Goal: Task Accomplishment & Management: Manage account settings

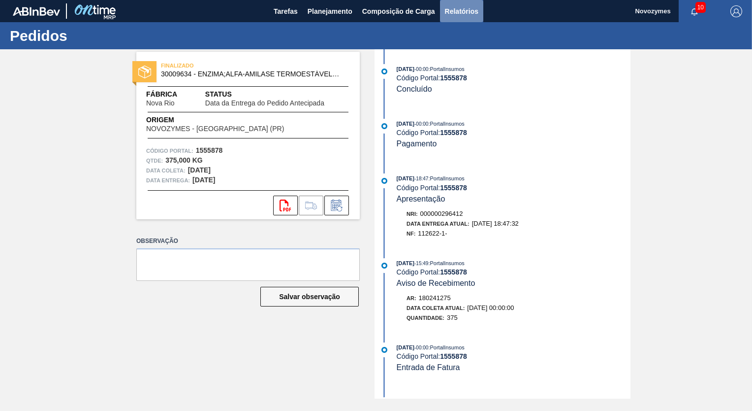
click at [459, 9] on span "Relatórios" at bounding box center [461, 11] width 33 height 12
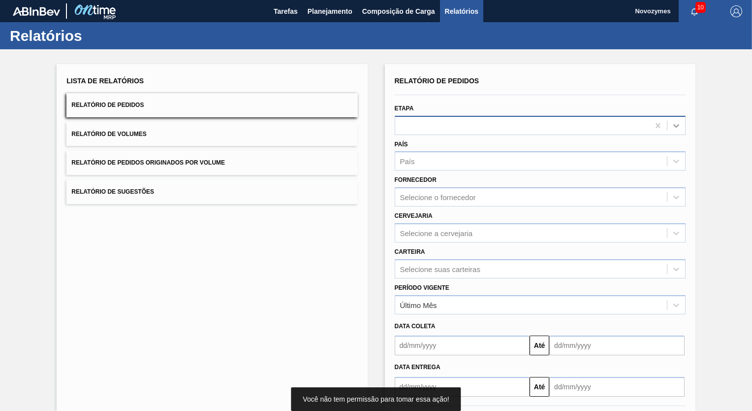
click at [676, 125] on icon at bounding box center [677, 126] width 10 height 10
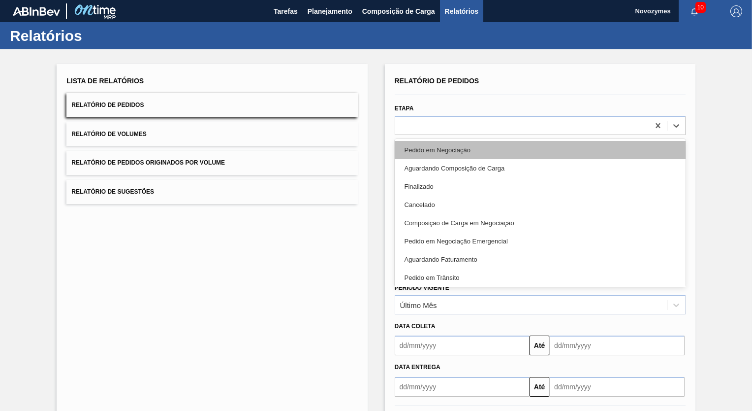
click at [458, 149] on div "Pedido em Negociação" at bounding box center [540, 150] width 291 height 18
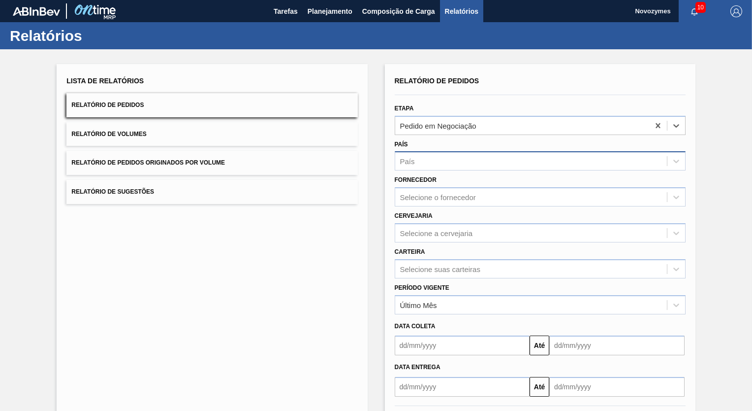
scroll to position [43, 0]
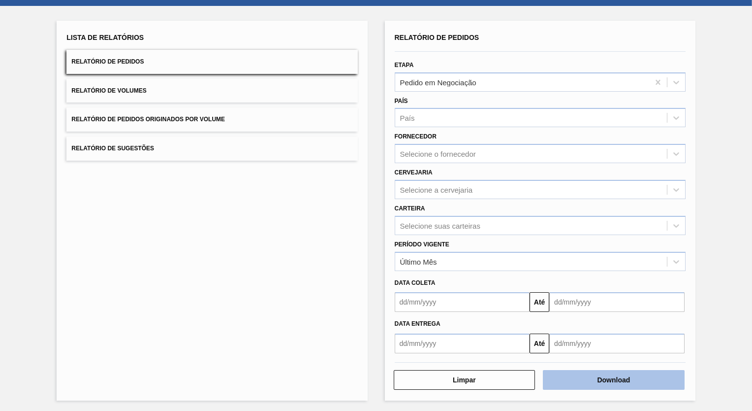
click at [622, 373] on button "Download" at bounding box center [614, 380] width 142 height 20
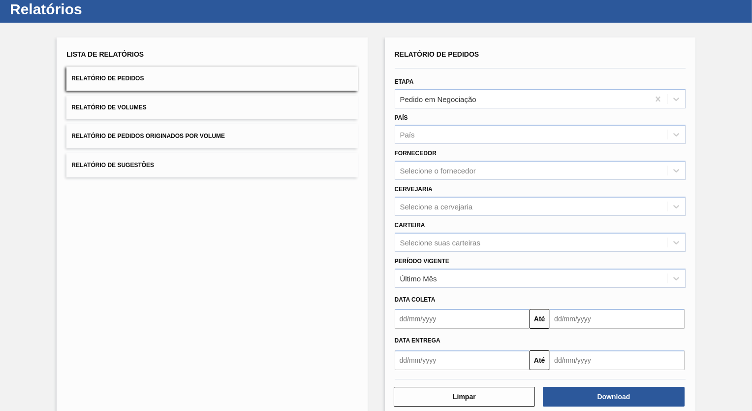
scroll to position [0, 0]
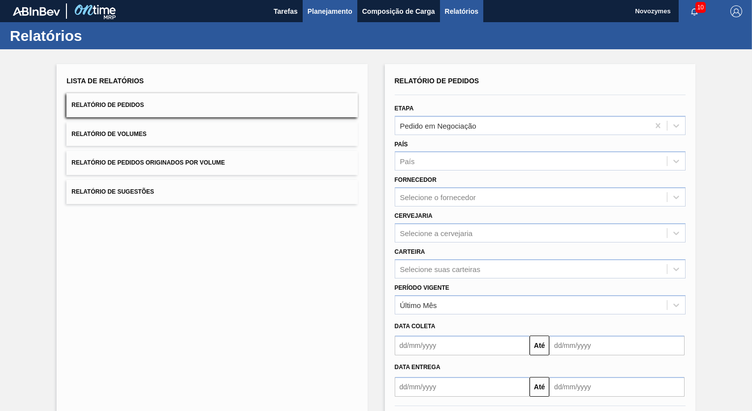
click at [317, 8] on span "Planejamento" at bounding box center [330, 11] width 45 height 12
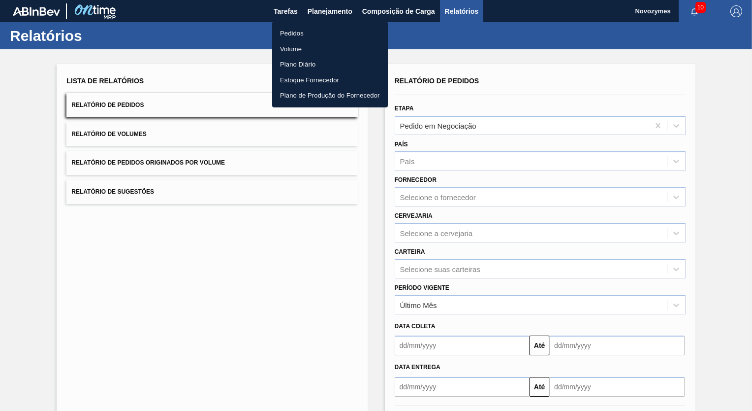
click at [295, 32] on li "Pedidos" at bounding box center [330, 34] width 116 height 16
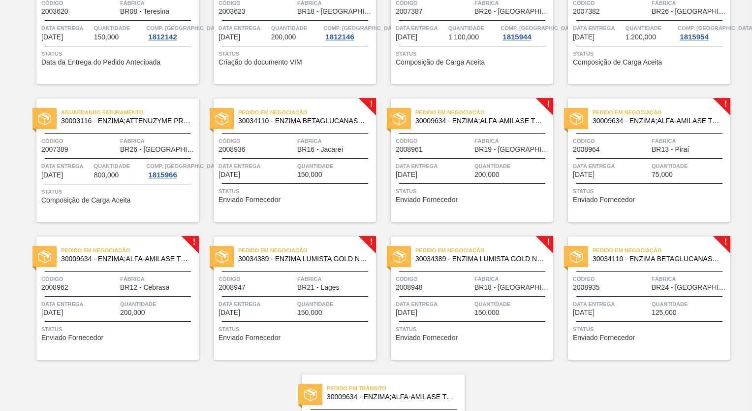
scroll to position [148, 0]
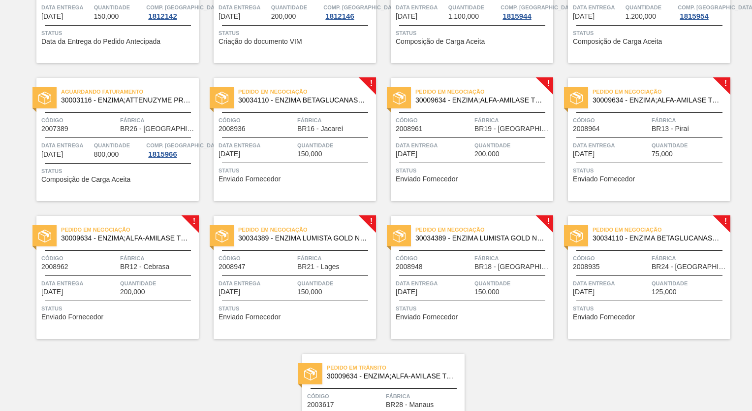
click at [267, 263] on div "Código 2008947" at bounding box center [257, 261] width 76 height 17
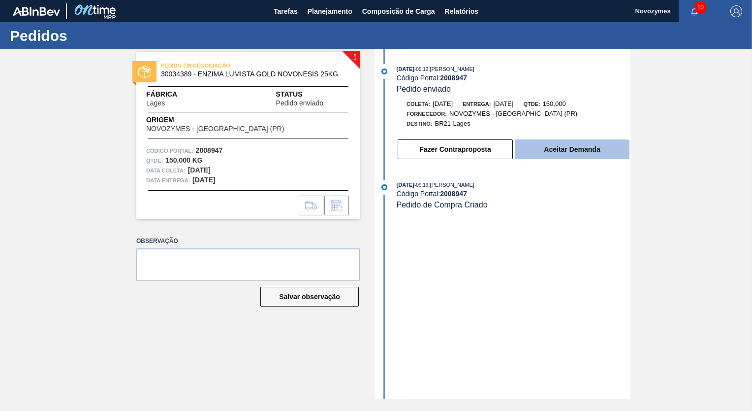
click at [574, 150] on button "Aceitar Demanda" at bounding box center [572, 149] width 115 height 20
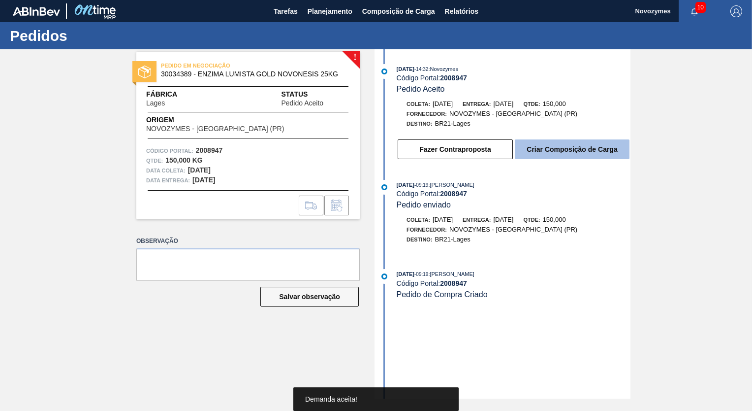
click at [574, 149] on button "Criar Composição de Carga" at bounding box center [572, 149] width 115 height 20
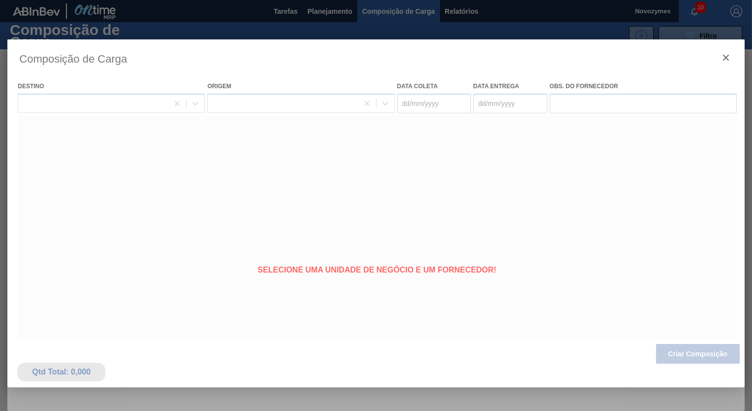
type coleta "[DATE]"
type entrega "[DATE]"
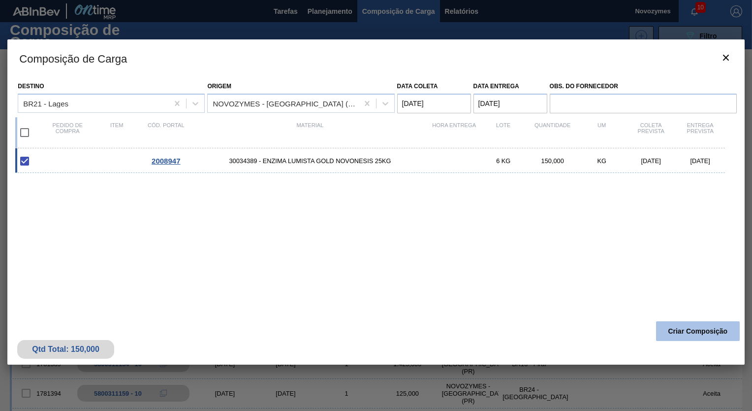
click at [696, 330] on button "Criar Composição" at bounding box center [698, 331] width 84 height 20
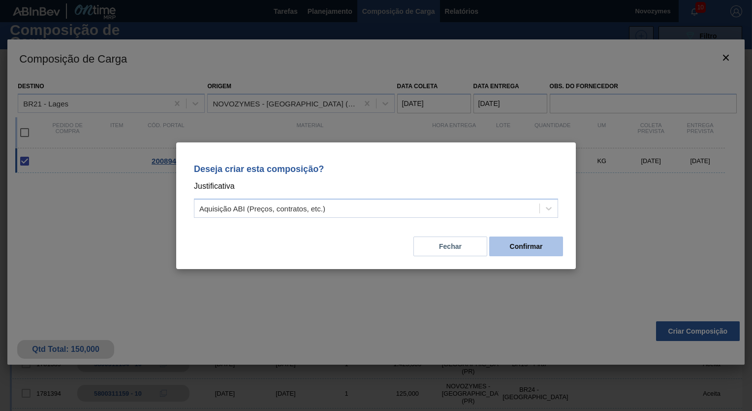
click at [525, 245] on button "Confirmar" at bounding box center [527, 246] width 74 height 20
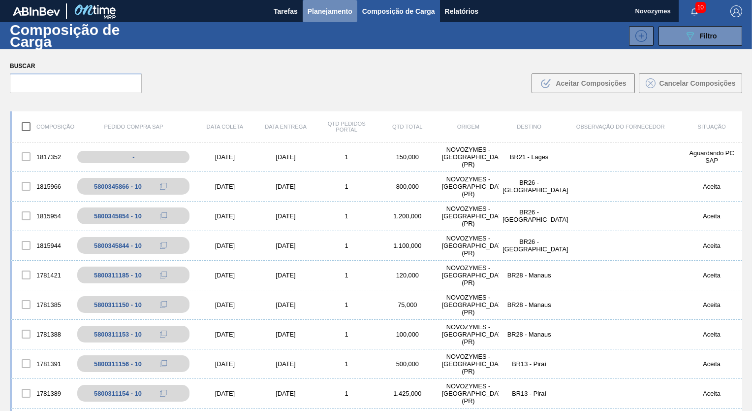
click at [326, 11] on span "Planejamento" at bounding box center [330, 11] width 45 height 12
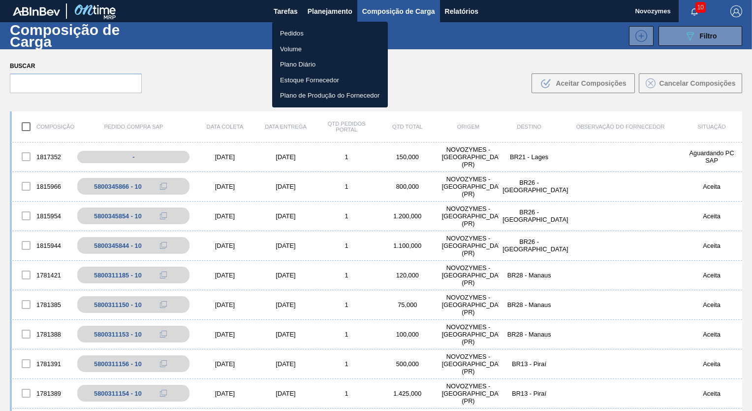
click at [295, 33] on li "Pedidos" at bounding box center [330, 34] width 116 height 16
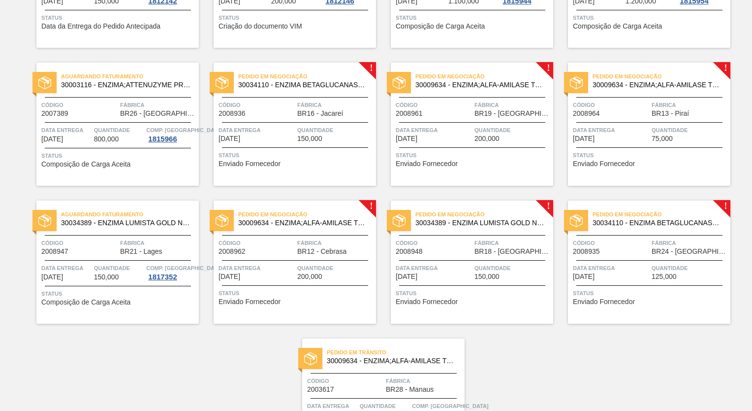
scroll to position [148, 0]
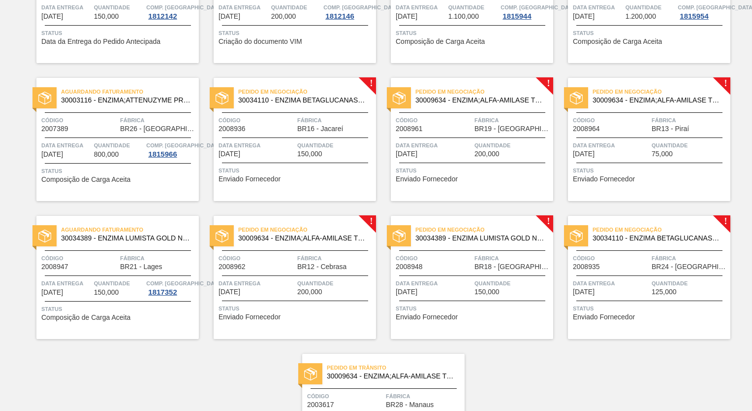
click at [90, 258] on span "Código" at bounding box center [79, 258] width 76 height 10
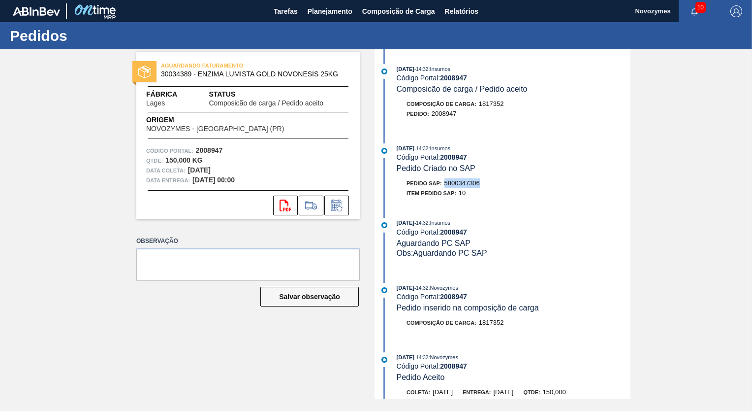
drag, startPoint x: 445, startPoint y: 185, endPoint x: 480, endPoint y: 185, distance: 35.0
click at [480, 185] on div "Pedido SAP: 5800347306" at bounding box center [443, 183] width 73 height 10
copy span "5800347306"
click at [497, 191] on div "Item pedido SAP: 10" at bounding box center [514, 193] width 234 height 10
drag, startPoint x: 445, startPoint y: 182, endPoint x: 484, endPoint y: 190, distance: 39.7
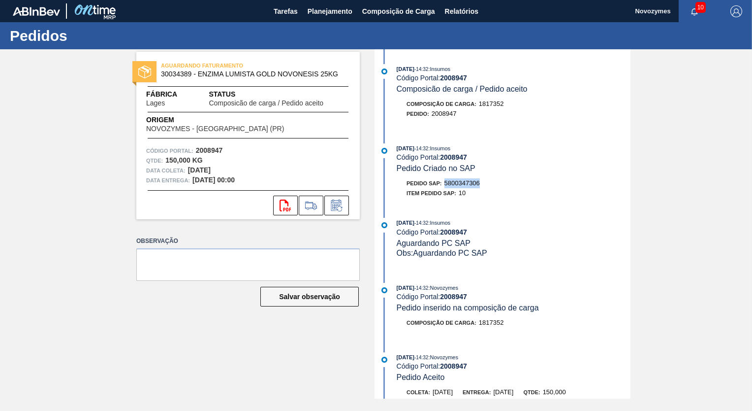
click at [484, 188] on div "Pedido SAP: 5800347306" at bounding box center [514, 183] width 234 height 10
copy span "5800347306"
click at [321, 11] on span "Planejamento" at bounding box center [330, 11] width 45 height 12
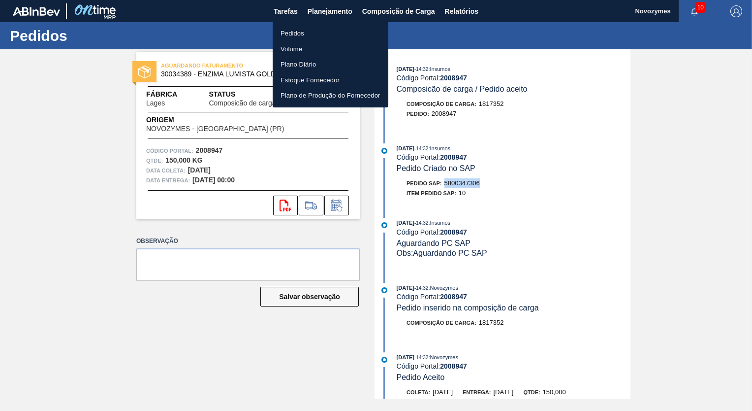
click at [291, 32] on li "Pedidos" at bounding box center [331, 34] width 116 height 16
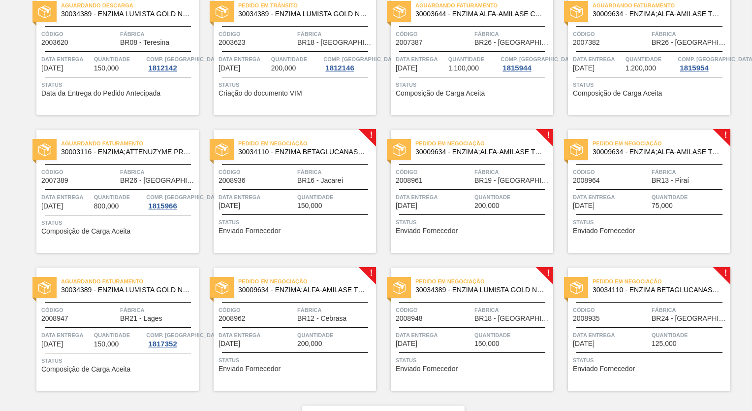
scroll to position [98, 0]
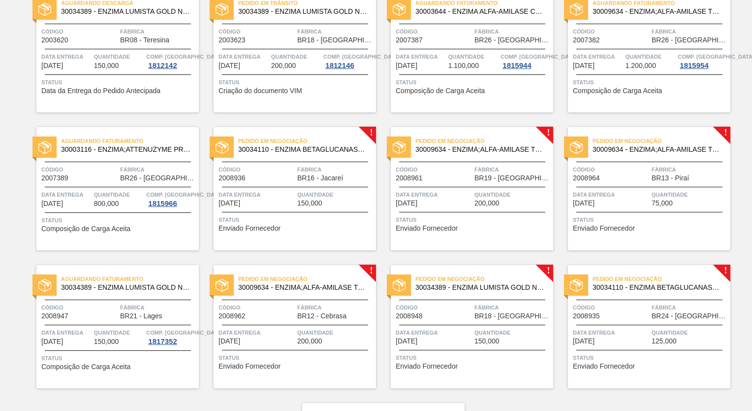
click at [434, 310] on span "Código" at bounding box center [434, 307] width 76 height 10
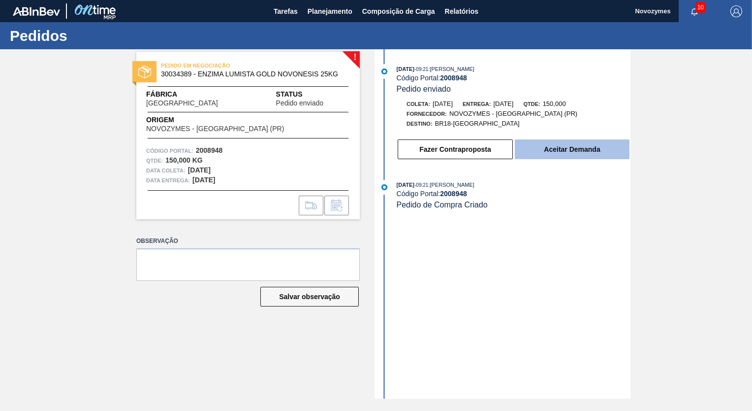
click at [580, 151] on button "Aceitar Demanda" at bounding box center [572, 149] width 115 height 20
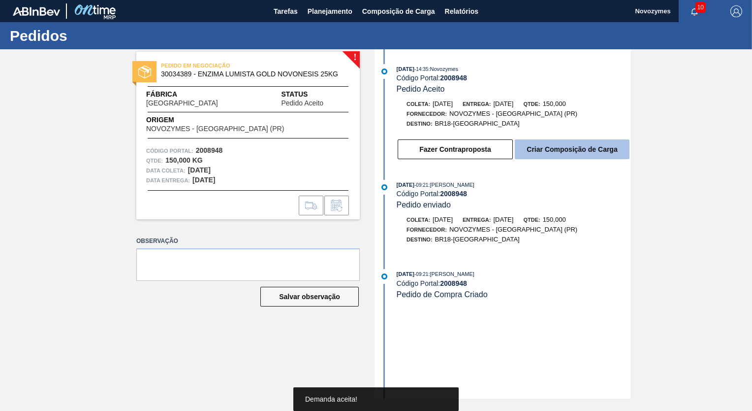
click at [575, 149] on button "Criar Composição de Carga" at bounding box center [572, 149] width 115 height 20
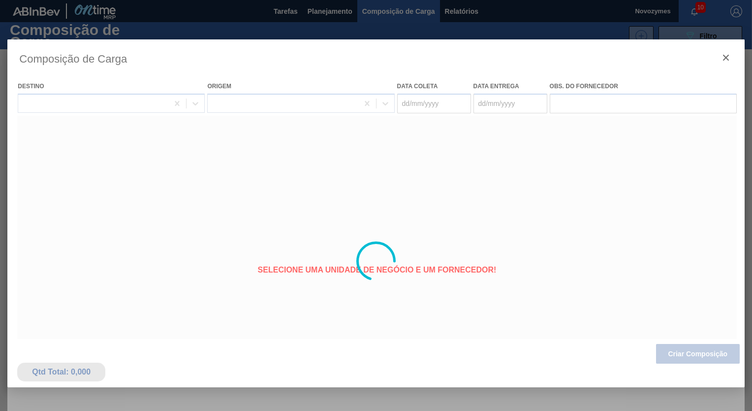
type coleta "[DATE]"
type entrega "[DATE]"
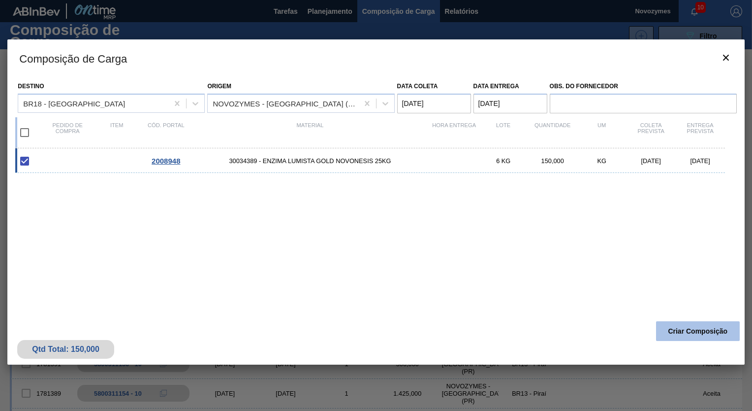
click at [702, 328] on button "Criar Composição" at bounding box center [698, 331] width 84 height 20
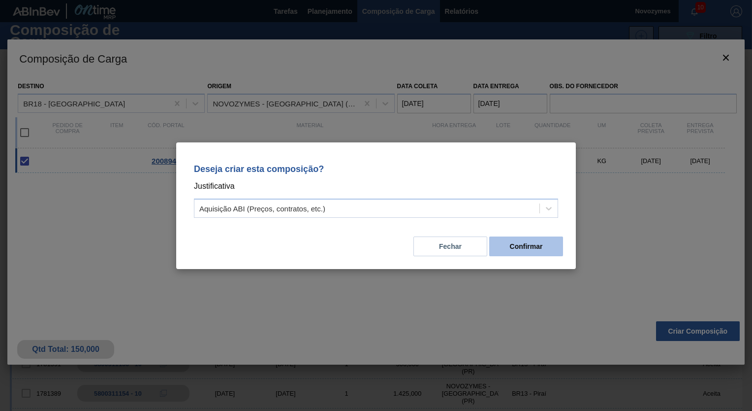
click at [528, 244] on button "Confirmar" at bounding box center [527, 246] width 74 height 20
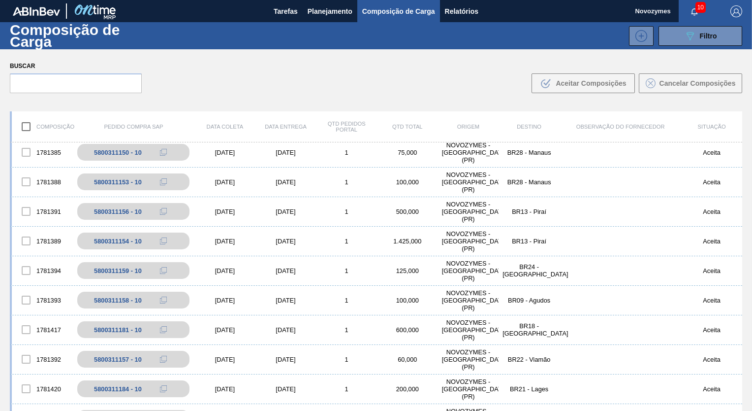
scroll to position [49, 0]
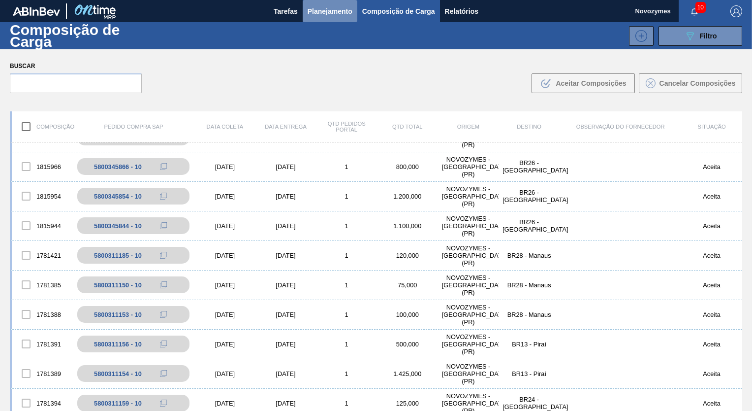
click at [321, 13] on span "Planejamento" at bounding box center [330, 11] width 45 height 12
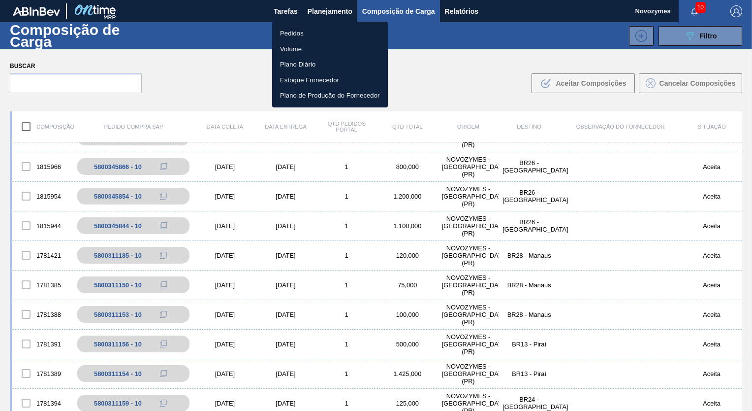
click at [297, 32] on li "Pedidos" at bounding box center [330, 34] width 116 height 16
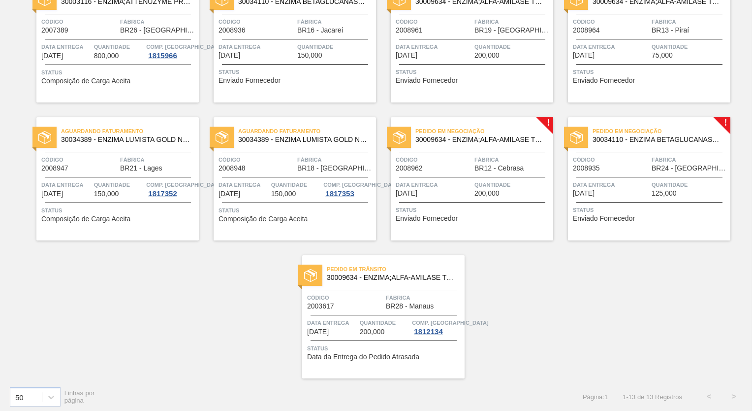
scroll to position [250, 0]
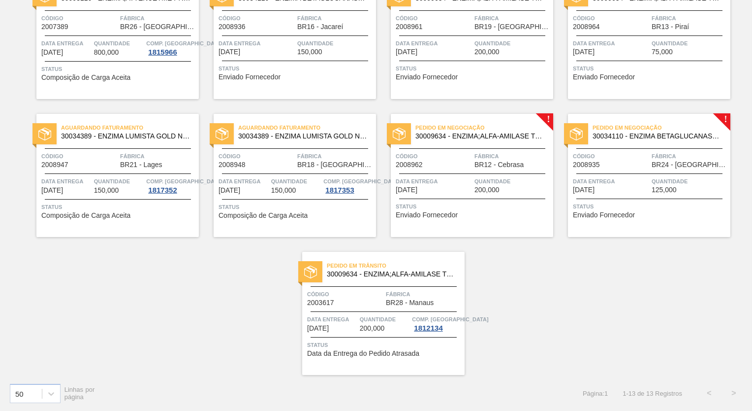
click at [278, 157] on span "Código" at bounding box center [257, 156] width 76 height 10
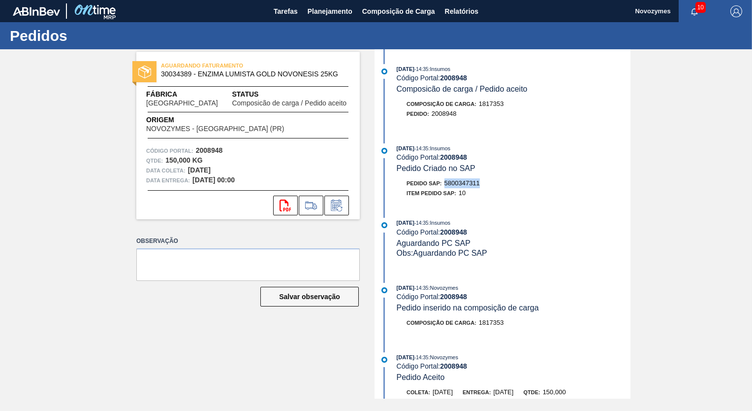
drag, startPoint x: 446, startPoint y: 183, endPoint x: 489, endPoint y: 184, distance: 42.4
click at [489, 184] on div "Pedido SAP: 5800347311" at bounding box center [514, 183] width 234 height 10
copy span "5800347311"
click at [323, 9] on span "Planejamento" at bounding box center [330, 11] width 45 height 12
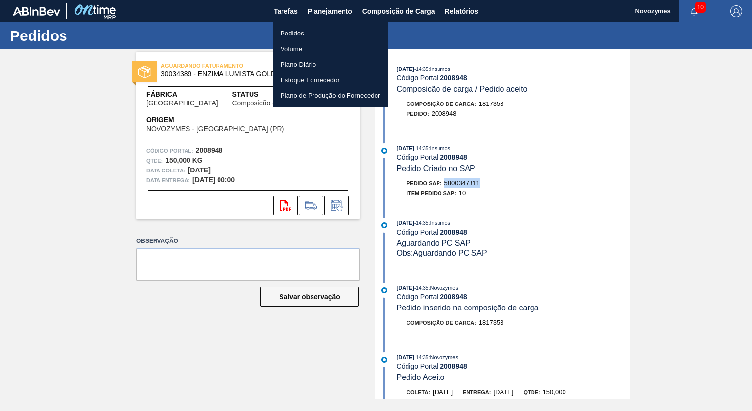
click at [295, 32] on li "Pedidos" at bounding box center [331, 34] width 116 height 16
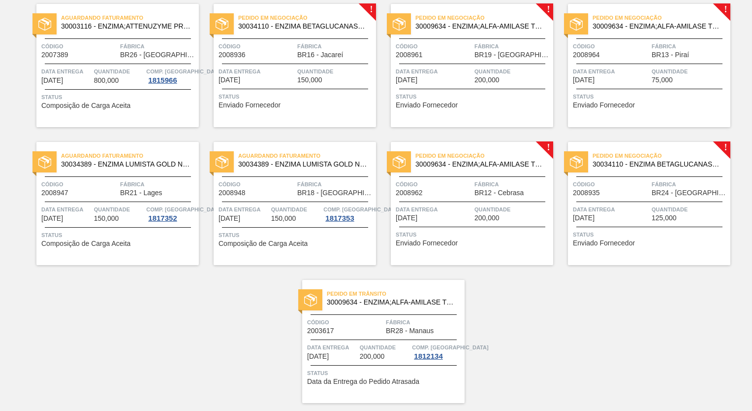
scroll to position [246, 0]
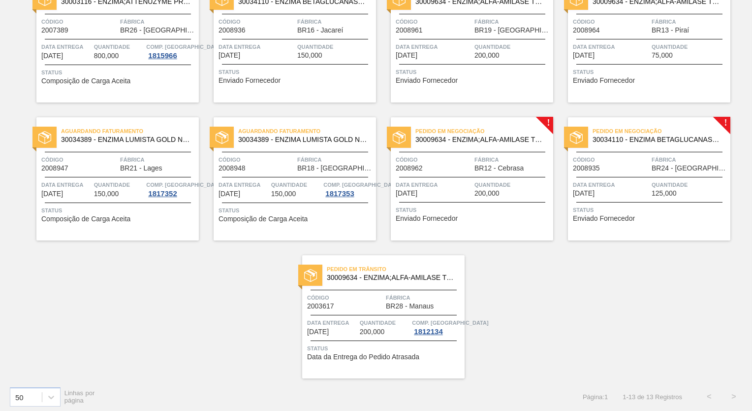
click at [623, 163] on span "Código" at bounding box center [611, 160] width 76 height 10
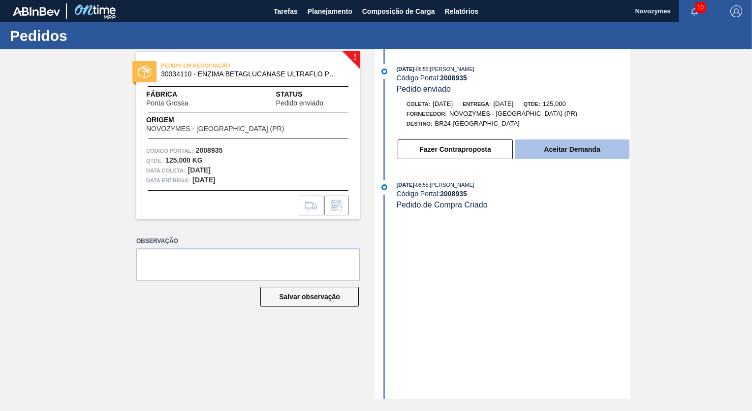
click at [569, 150] on button "Aceitar Demanda" at bounding box center [572, 149] width 115 height 20
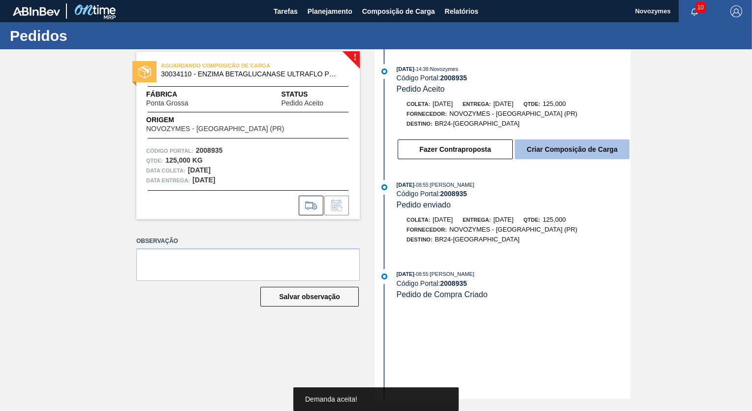
click at [577, 149] on button "Criar Composição de Carga" at bounding box center [572, 149] width 115 height 20
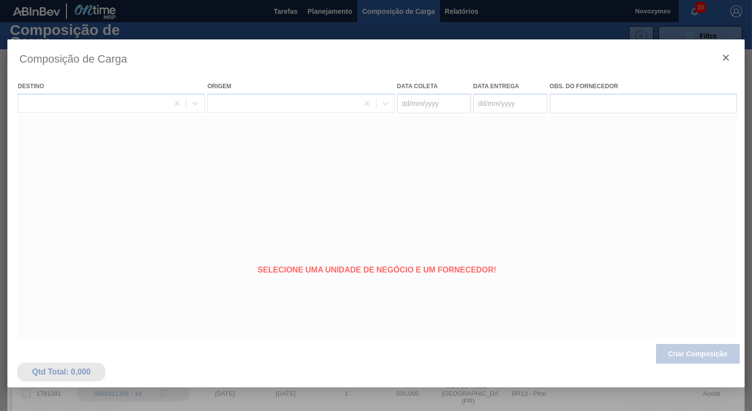
type coleta "[DATE]"
type entrega "[DATE]"
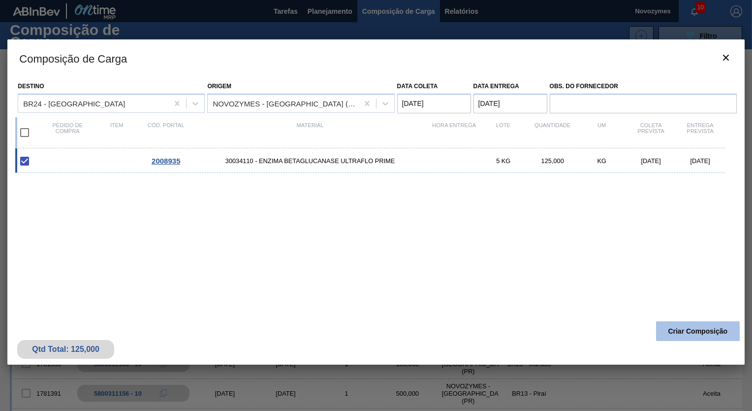
click at [703, 327] on button "Criar Composição" at bounding box center [698, 331] width 84 height 20
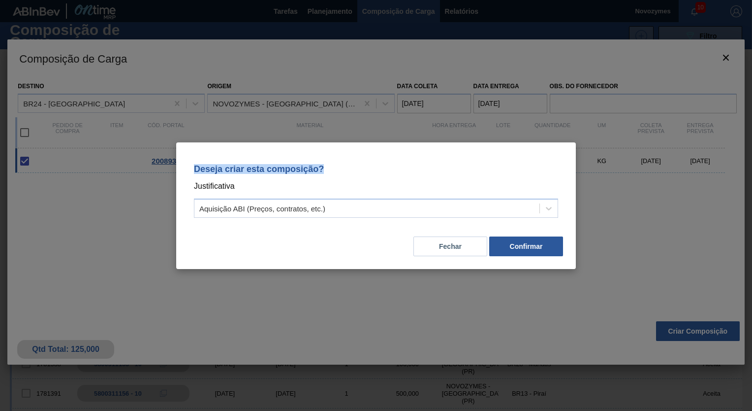
drag, startPoint x: 194, startPoint y: 166, endPoint x: 333, endPoint y: 168, distance: 139.9
click at [333, 168] on p "Deseja criar esta composição?" at bounding box center [376, 169] width 364 height 10
copy p "Deseja criar esta composição?"
drag, startPoint x: 194, startPoint y: 187, endPoint x: 241, endPoint y: 187, distance: 46.8
click at [241, 187] on p "Justificativa" at bounding box center [376, 186] width 364 height 13
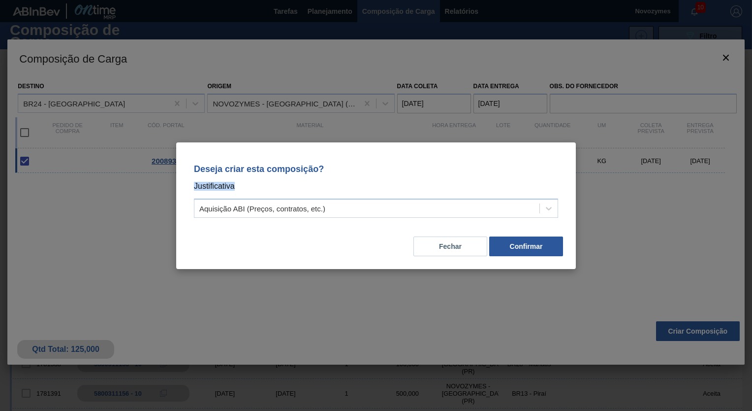
copy p "Justificativa"
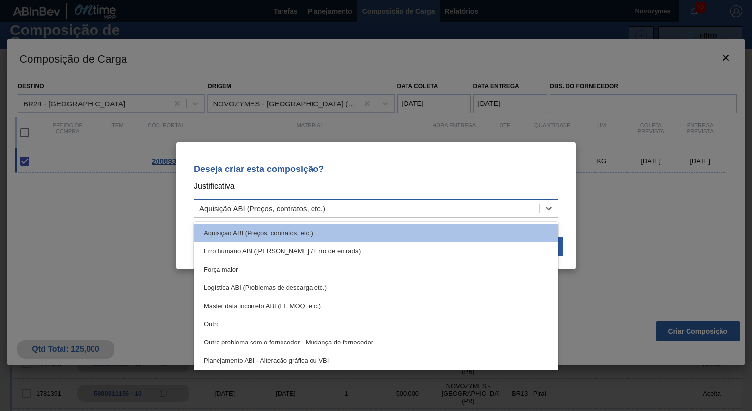
drag, startPoint x: 331, startPoint y: 208, endPoint x: 307, endPoint y: 208, distance: 24.1
click at [307, 208] on div "Aquisição ABI (Preços, contratos, etc.)" at bounding box center [367, 208] width 345 height 14
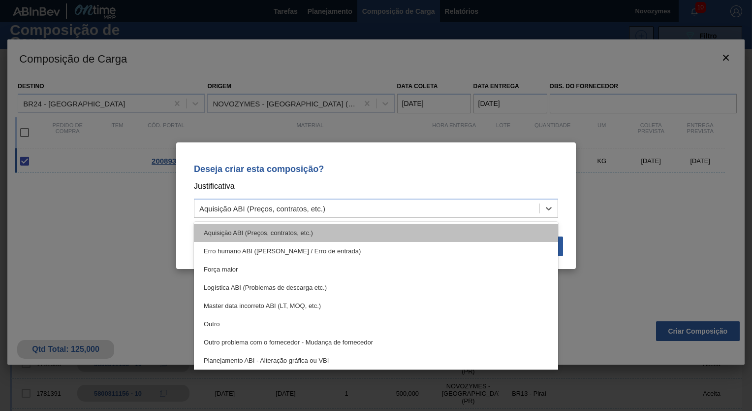
click at [282, 231] on div "Aquisição ABI (Preços, contratos, etc.)" at bounding box center [376, 233] width 364 height 18
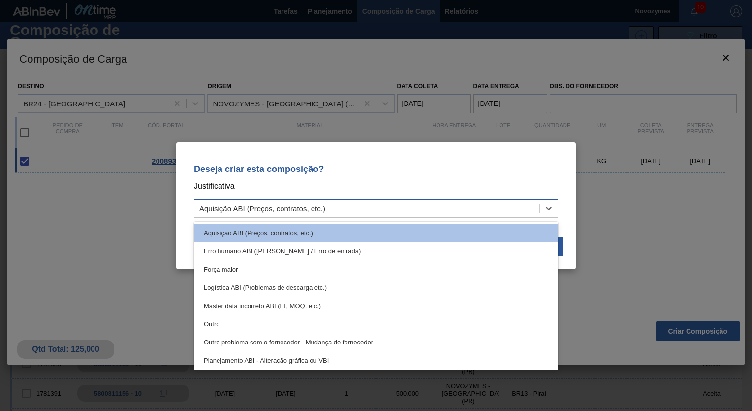
drag, startPoint x: 201, startPoint y: 209, endPoint x: 289, endPoint y: 208, distance: 87.7
click at [289, 208] on div "Aquisição ABI (Preços, contratos, etc.)" at bounding box center [262, 208] width 126 height 8
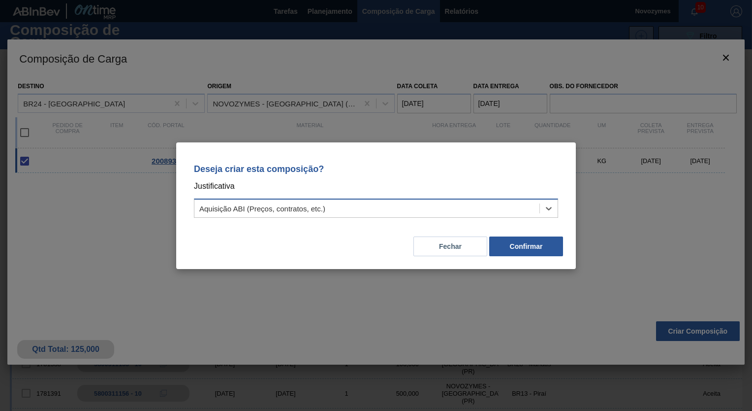
drag, startPoint x: 199, startPoint y: 206, endPoint x: 294, endPoint y: 206, distance: 94.6
click at [285, 206] on div "Aquisição ABI (Preços, contratos, etc.)" at bounding box center [367, 208] width 345 height 14
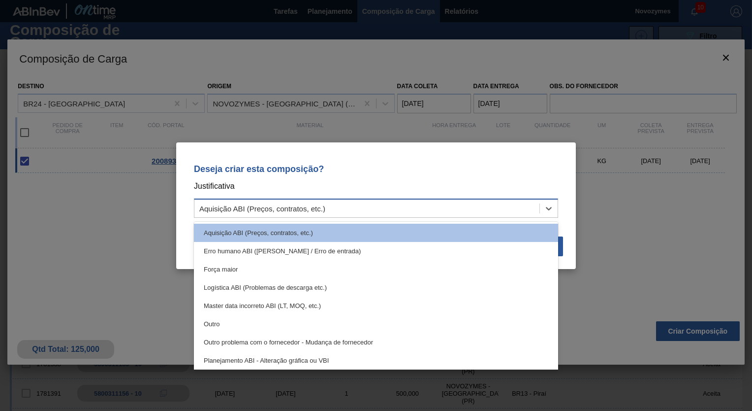
drag, startPoint x: 331, startPoint y: 207, endPoint x: 290, endPoint y: 208, distance: 41.9
click at [290, 208] on div "Aquisição ABI (Preços, contratos, etc.)" at bounding box center [367, 208] width 345 height 14
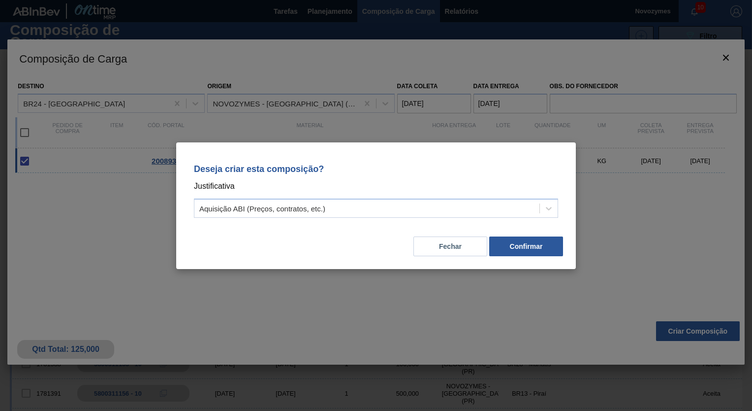
drag, startPoint x: 252, startPoint y: 228, endPoint x: 459, endPoint y: 44, distance: 277.0
click at [459, 44] on div "Deseja criar esta composição? Justificativa Aquisição ABI (Preços, contratos, e…" at bounding box center [376, 205] width 752 height 411
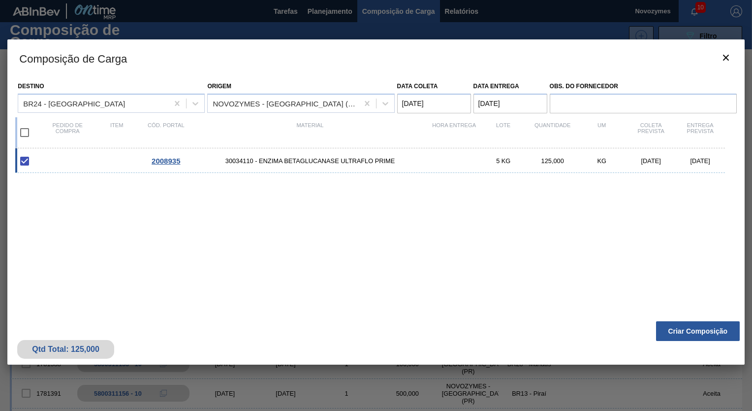
click at [256, 196] on div "2008935 30034110 - ENZIMA BETAGLUCANASE ULTRAFLO PRIME 5 KG 125,000 KG 19/08/20…" at bounding box center [374, 226] width 718 height 156
click at [695, 332] on button "Criar Composição" at bounding box center [698, 331] width 84 height 20
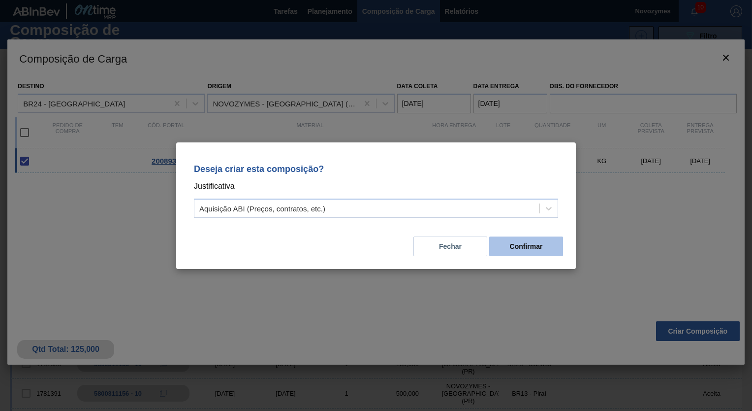
click at [531, 245] on button "Confirmar" at bounding box center [527, 246] width 74 height 20
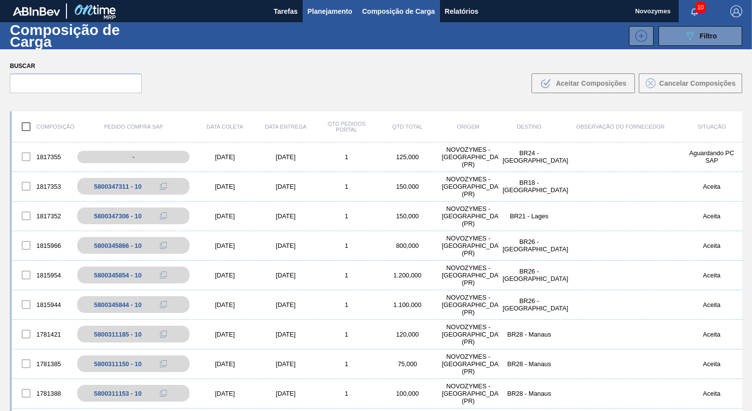
click at [321, 9] on span "Planejamento" at bounding box center [330, 11] width 45 height 12
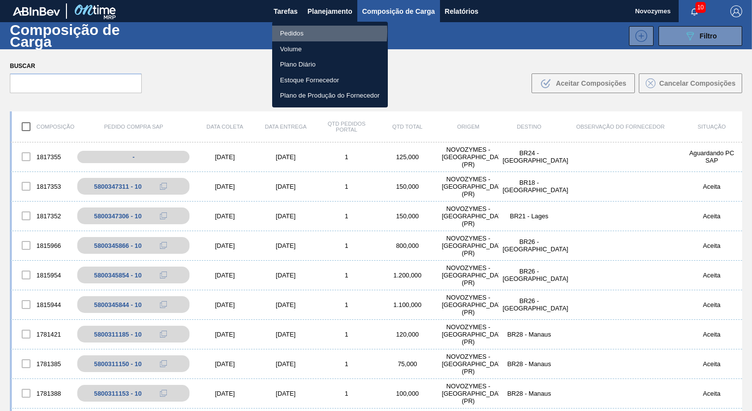
click at [297, 32] on li "Pedidos" at bounding box center [330, 34] width 116 height 16
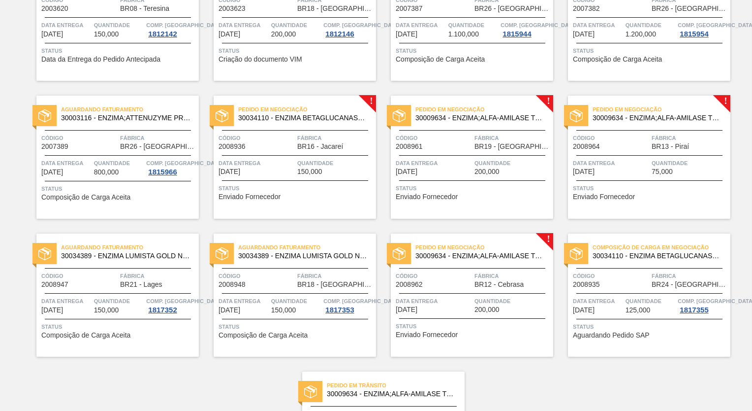
scroll to position [148, 0]
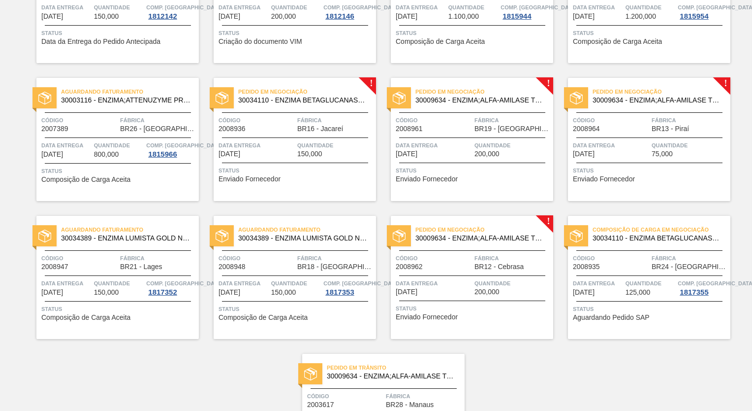
click at [626, 265] on div "Código 2008935" at bounding box center [611, 261] width 76 height 17
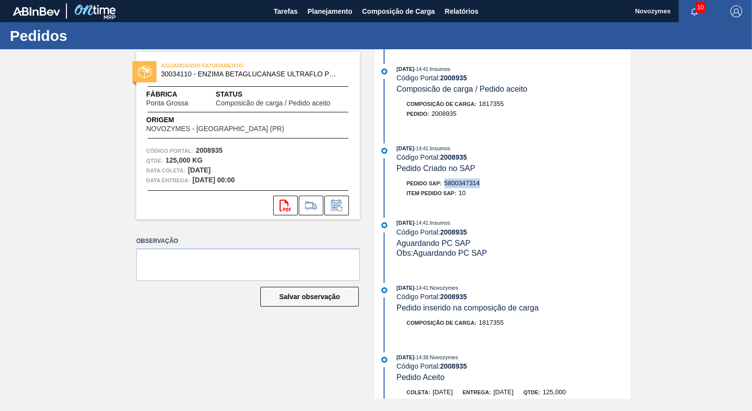
drag, startPoint x: 445, startPoint y: 184, endPoint x: 489, endPoint y: 186, distance: 43.4
click at [489, 186] on div "Pedido SAP: 5800347314" at bounding box center [514, 183] width 234 height 10
copy span "5800347314"
click at [327, 9] on span "Planejamento" at bounding box center [330, 11] width 45 height 12
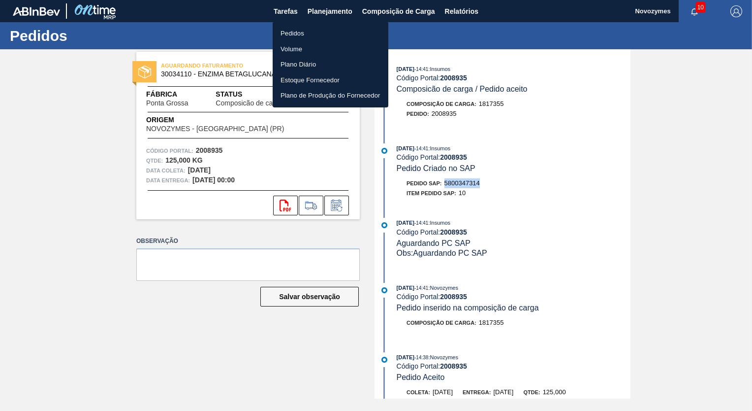
click at [296, 30] on li "Pedidos" at bounding box center [331, 34] width 116 height 16
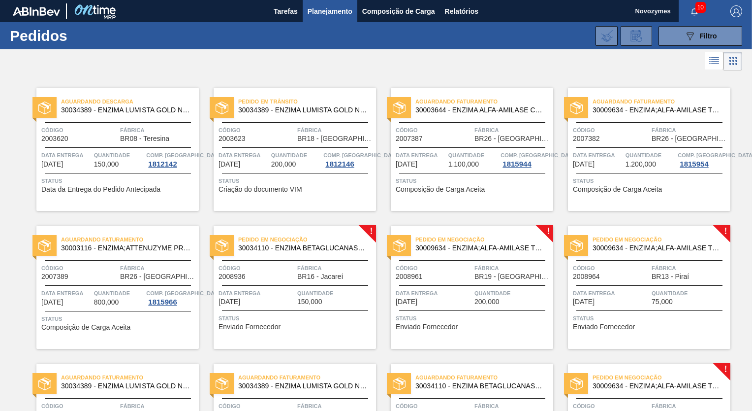
click at [430, 276] on div "Código 2008961" at bounding box center [434, 271] width 76 height 17
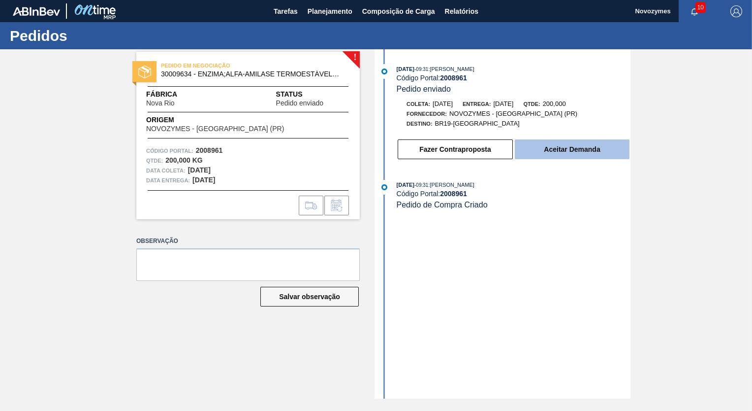
click at [576, 149] on button "Aceitar Demanda" at bounding box center [572, 149] width 115 height 20
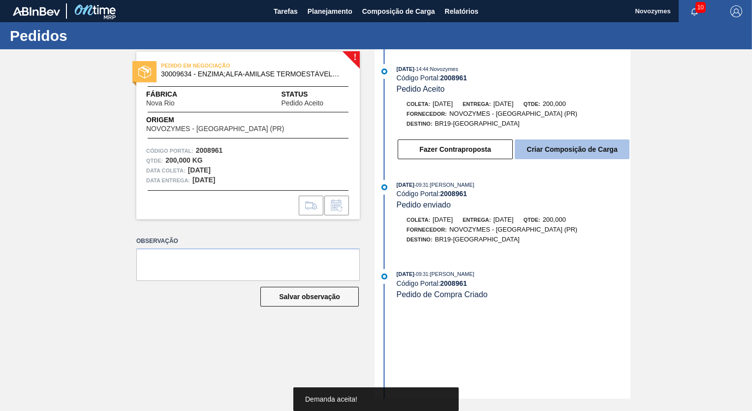
click at [578, 150] on button "Criar Composição de Carga" at bounding box center [572, 149] width 115 height 20
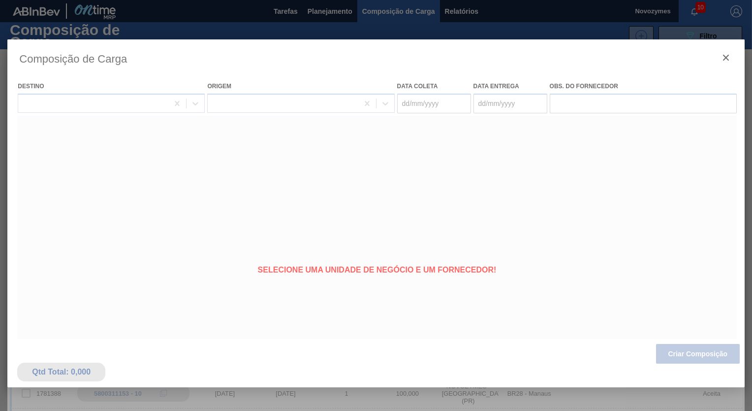
type coleta "[DATE]"
type entrega "[DATE]"
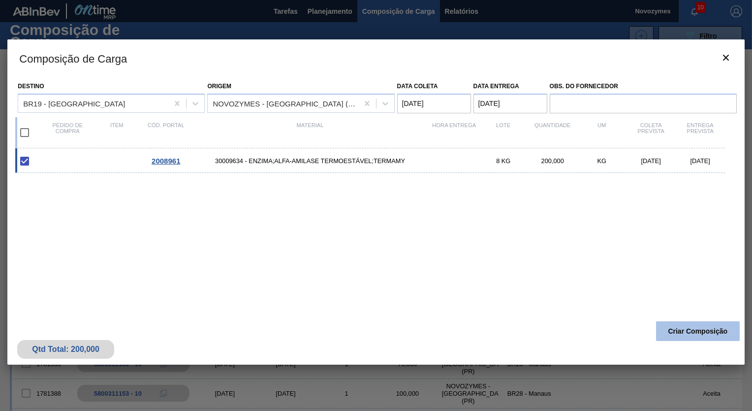
click at [698, 329] on button "Criar Composição" at bounding box center [698, 331] width 84 height 20
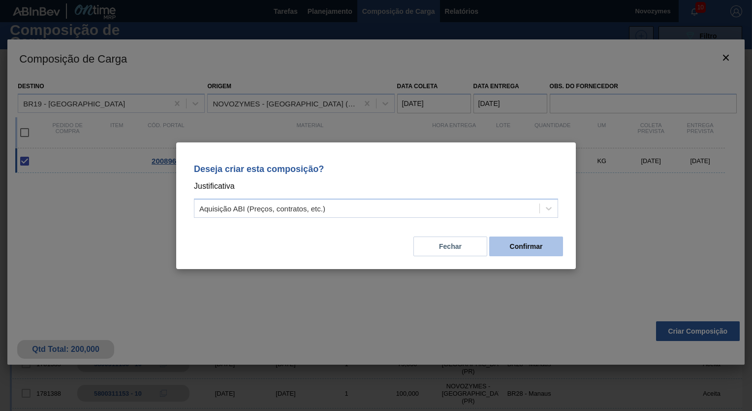
click at [528, 246] on button "Confirmar" at bounding box center [527, 246] width 74 height 20
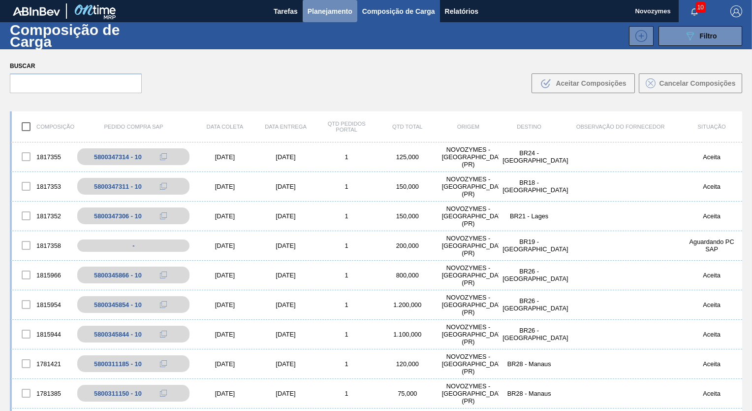
click at [327, 8] on span "Planejamento" at bounding box center [330, 11] width 45 height 12
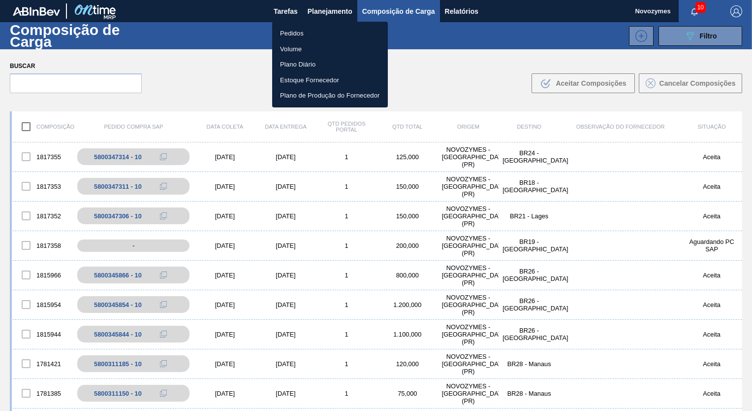
click at [300, 33] on li "Pedidos" at bounding box center [330, 34] width 116 height 16
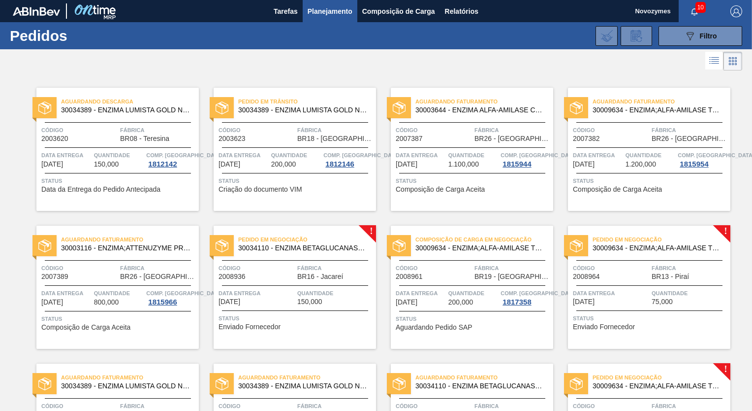
click at [440, 273] on div "Código 2008961" at bounding box center [434, 271] width 76 height 17
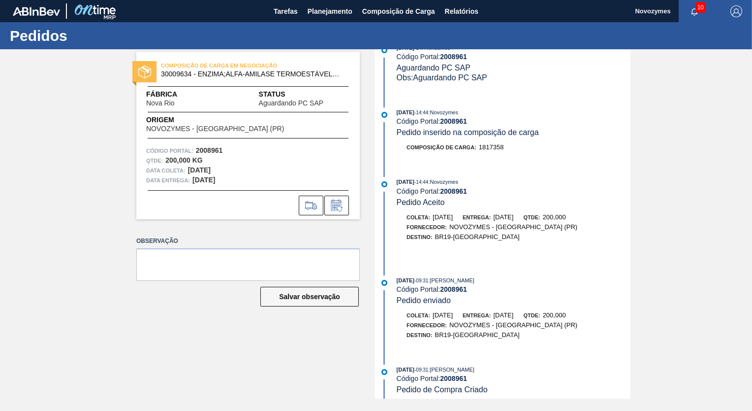
scroll to position [33, 0]
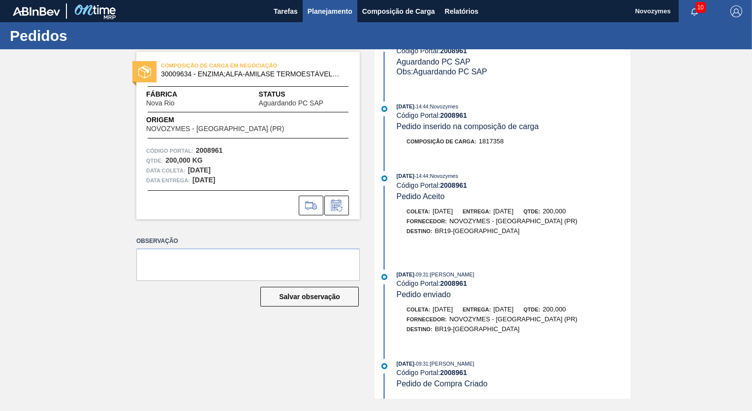
click at [325, 10] on span "Planejamento" at bounding box center [330, 11] width 45 height 12
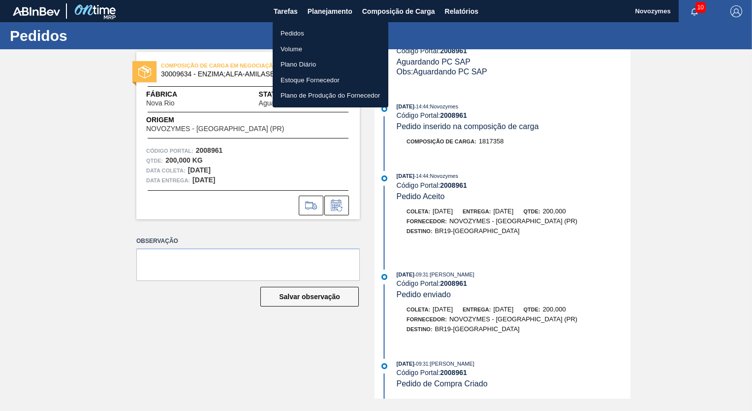
click at [290, 31] on li "Pedidos" at bounding box center [331, 34] width 116 height 16
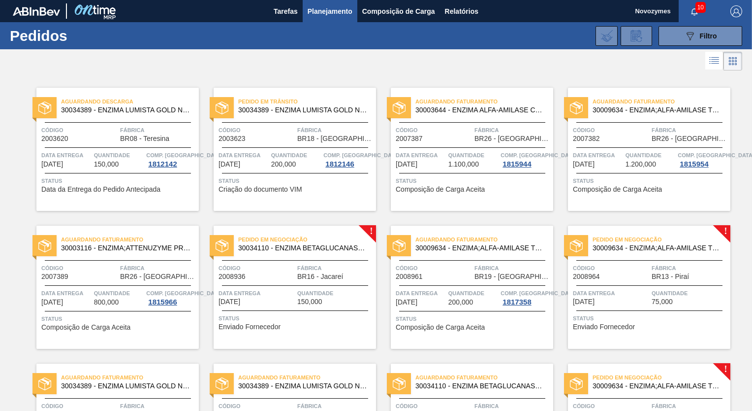
click at [443, 273] on div "Código 2008961" at bounding box center [434, 271] width 76 height 17
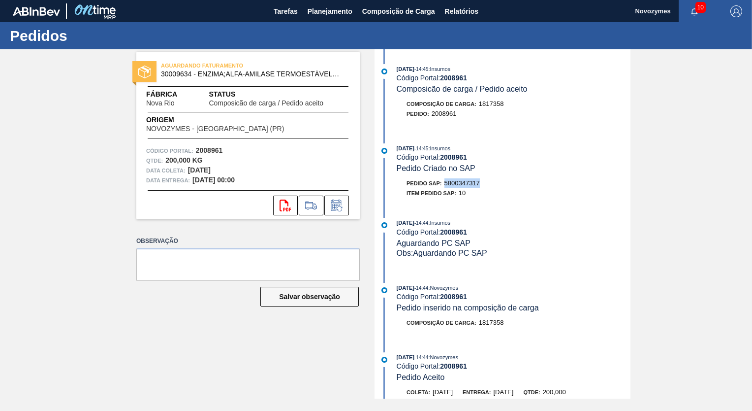
drag, startPoint x: 446, startPoint y: 185, endPoint x: 481, endPoint y: 187, distance: 35.5
click at [480, 187] on div "Pedido SAP: 5800347317" at bounding box center [443, 183] width 73 height 10
copy span "5800347317"
click at [324, 10] on span "Planejamento" at bounding box center [330, 11] width 45 height 12
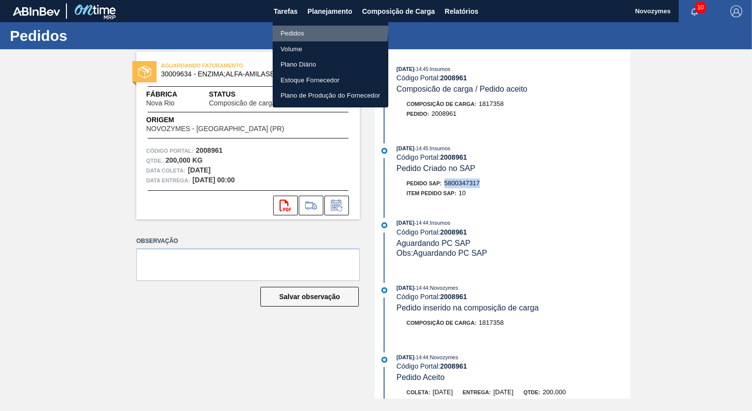
click at [291, 29] on li "Pedidos" at bounding box center [331, 34] width 116 height 16
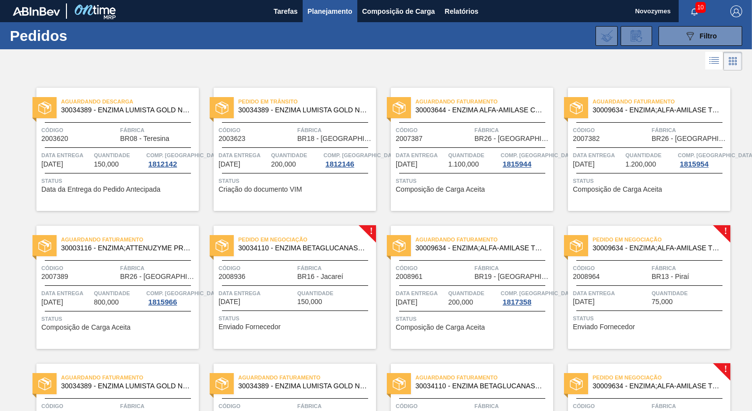
click at [624, 273] on div "Código 2008964" at bounding box center [611, 271] width 76 height 17
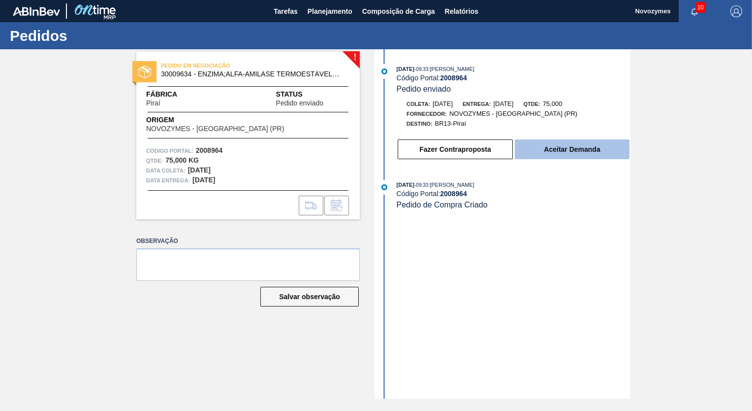
click at [575, 149] on button "Aceitar Demanda" at bounding box center [572, 149] width 115 height 20
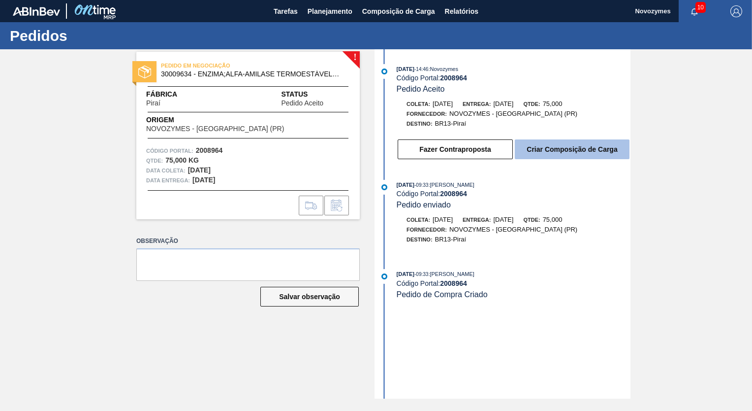
click at [586, 148] on button "Criar Composição de Carga" at bounding box center [572, 149] width 115 height 20
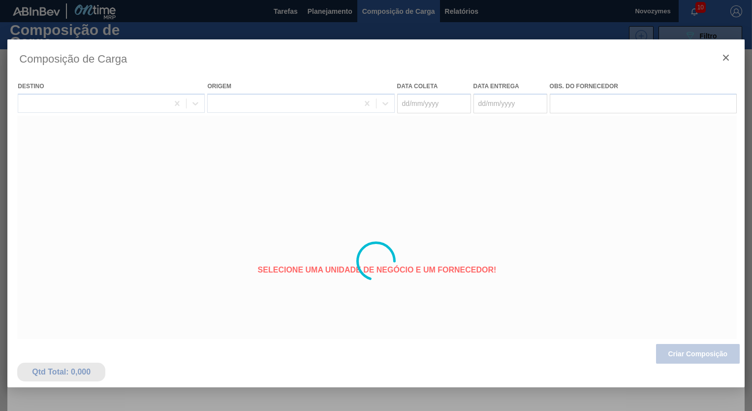
type coleta "[DATE]"
type entrega "[DATE]"
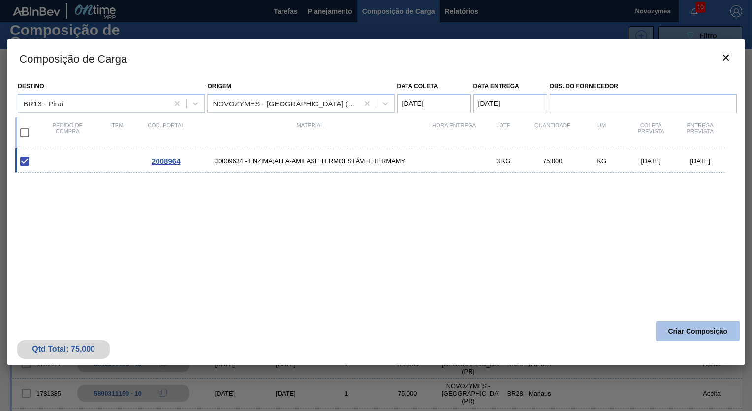
click at [700, 326] on button "Criar Composição" at bounding box center [698, 331] width 84 height 20
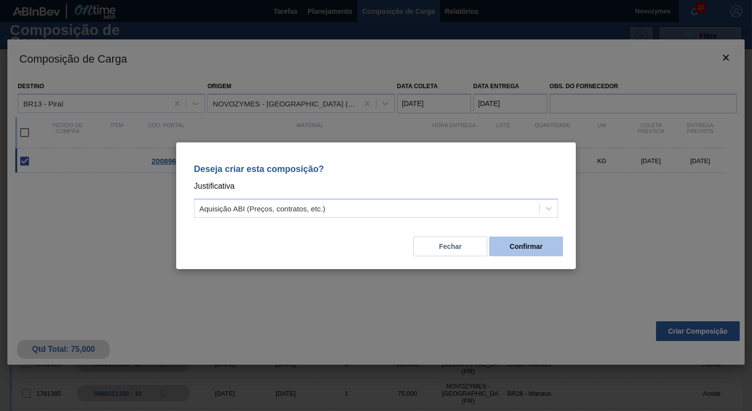
click at [533, 241] on button "Confirmar" at bounding box center [527, 246] width 74 height 20
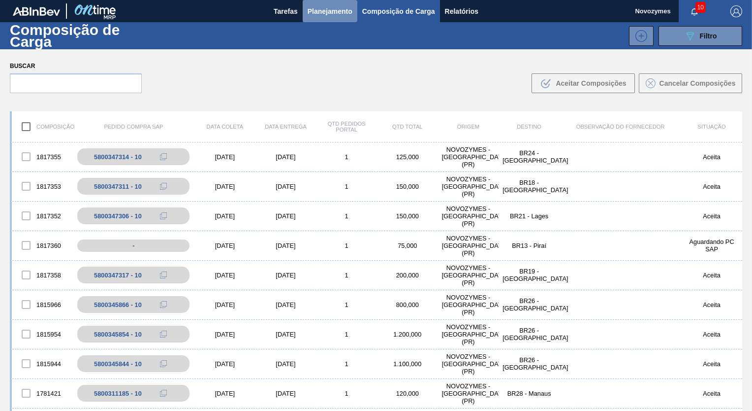
click at [320, 8] on span "Planejamento" at bounding box center [330, 11] width 45 height 12
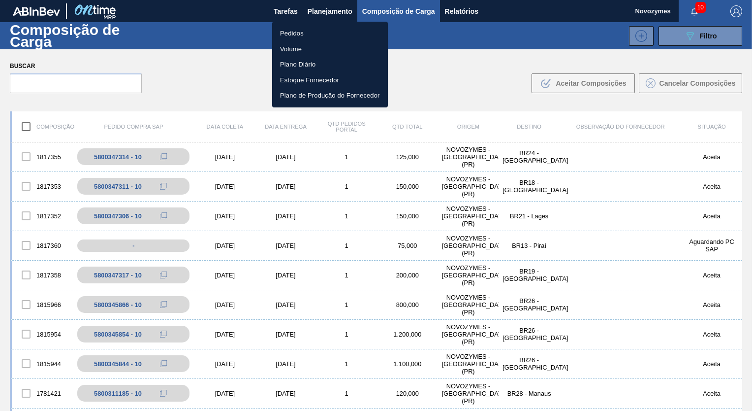
click at [293, 31] on li "Pedidos" at bounding box center [330, 34] width 116 height 16
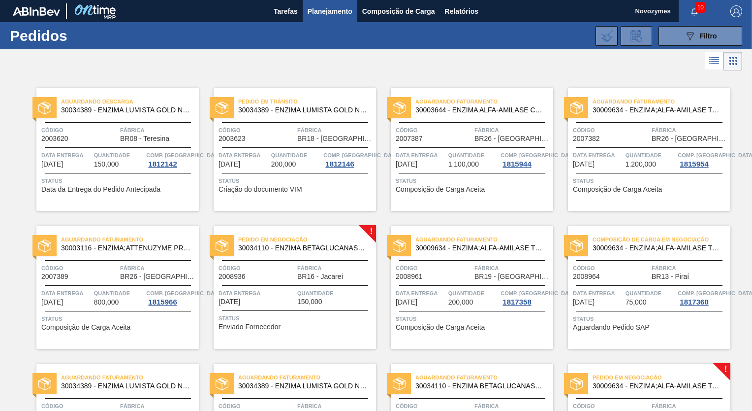
click at [631, 273] on div "Código 2008964" at bounding box center [611, 271] width 76 height 17
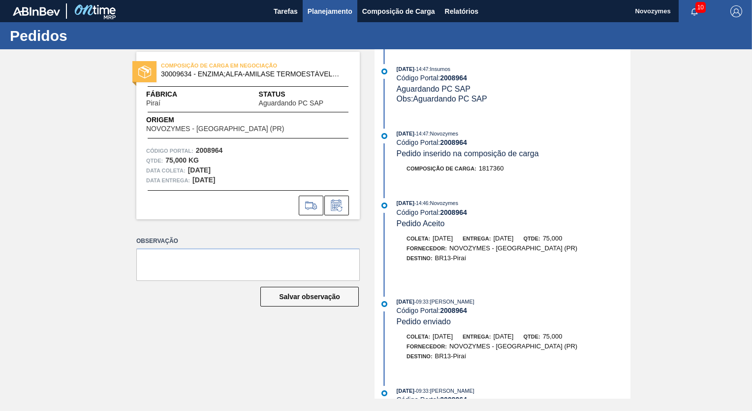
click at [326, 8] on span "Planejamento" at bounding box center [330, 11] width 45 height 12
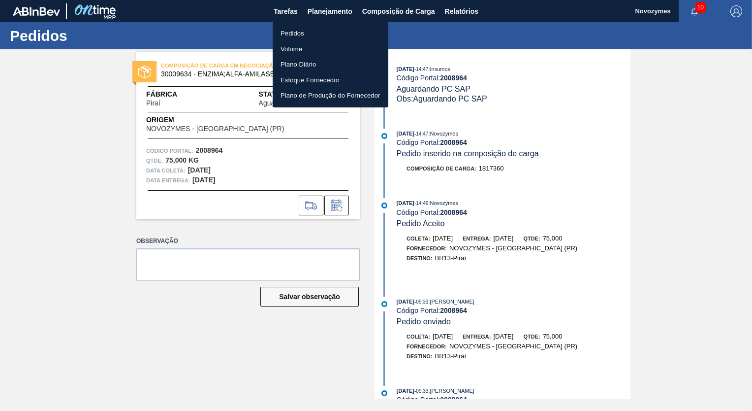
click at [295, 34] on li "Pedidos" at bounding box center [331, 34] width 116 height 16
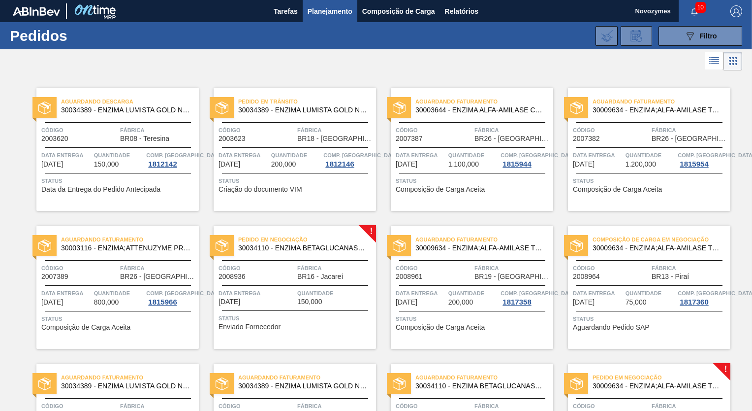
click at [622, 265] on span "Código" at bounding box center [611, 268] width 76 height 10
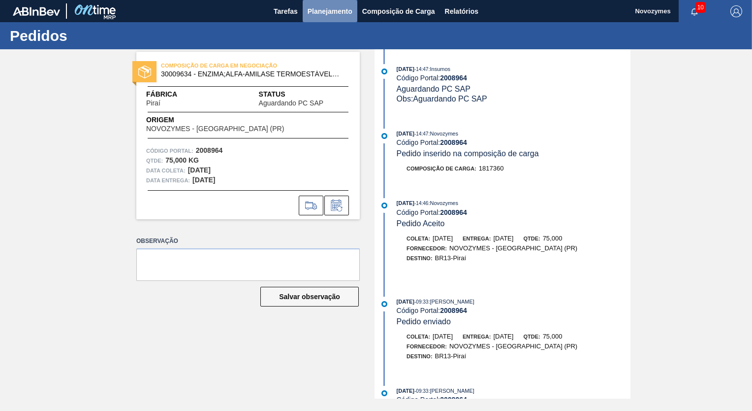
click at [325, 11] on span "Planejamento" at bounding box center [330, 11] width 45 height 12
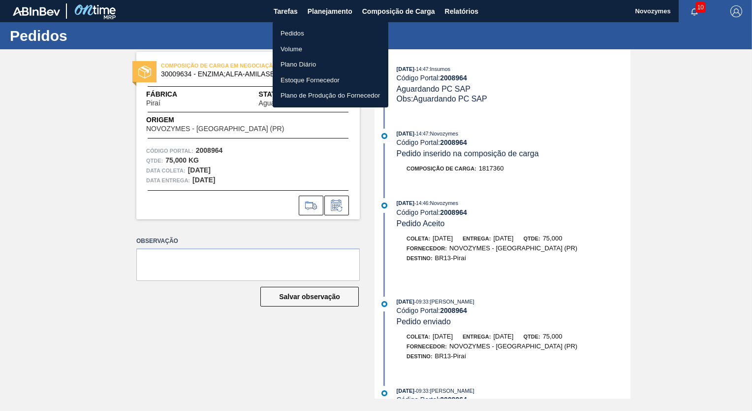
click at [299, 33] on li "Pedidos" at bounding box center [331, 34] width 116 height 16
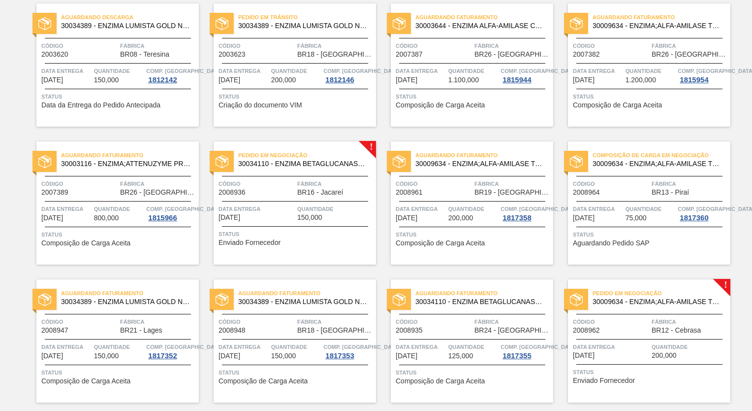
scroll to position [197, 0]
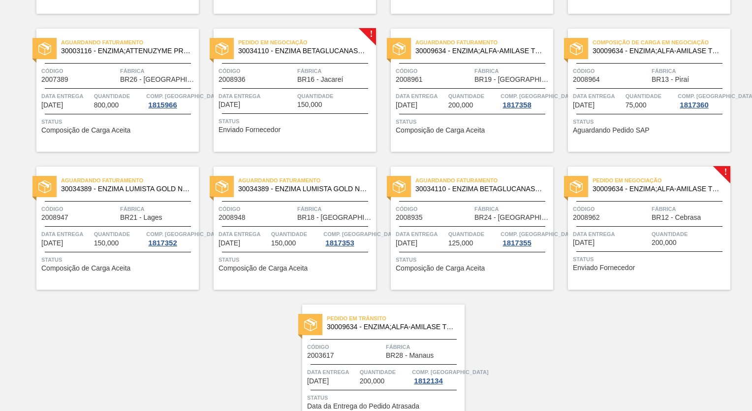
click at [620, 84] on div "Composição de Carga em Negociação 30009634 - ENZIMA;ALFA-AMILASE TERMOESTÁVEL;T…" at bounding box center [649, 90] width 163 height 123
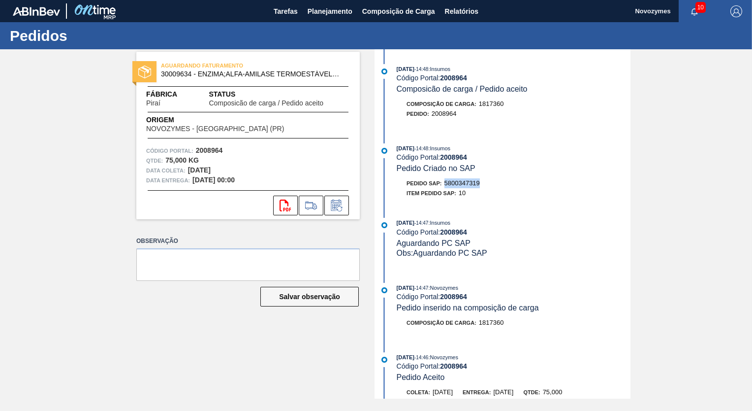
drag, startPoint x: 446, startPoint y: 186, endPoint x: 483, endPoint y: 186, distance: 36.9
click at [483, 186] on div "Pedido SAP: 5800347319" at bounding box center [514, 183] width 234 height 10
copy span "5800347319"
click at [319, 11] on span "Planejamento" at bounding box center [330, 11] width 45 height 12
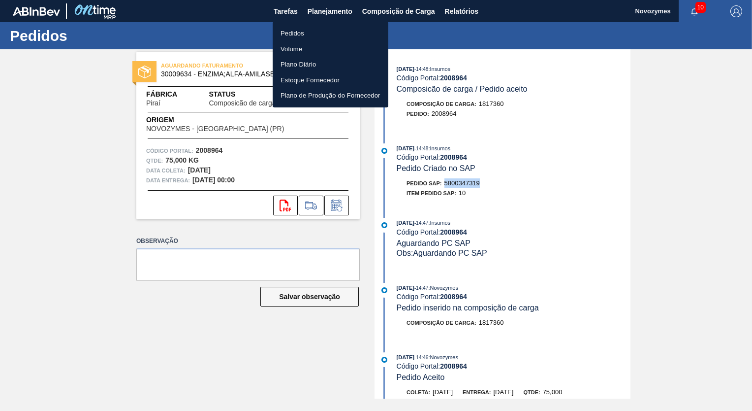
click at [294, 31] on li "Pedidos" at bounding box center [331, 34] width 116 height 16
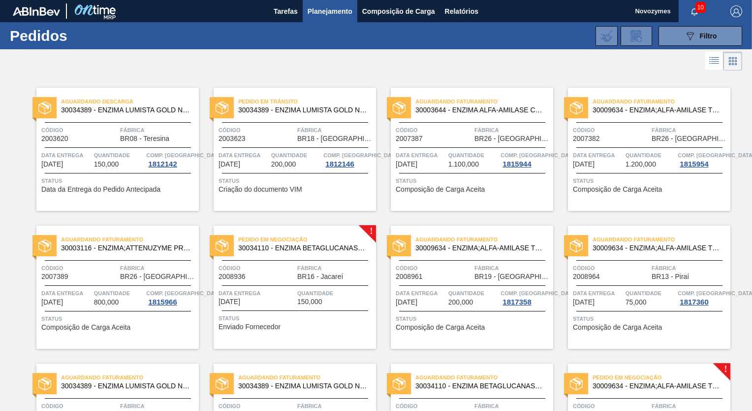
click at [276, 267] on span "Código" at bounding box center [257, 268] width 76 height 10
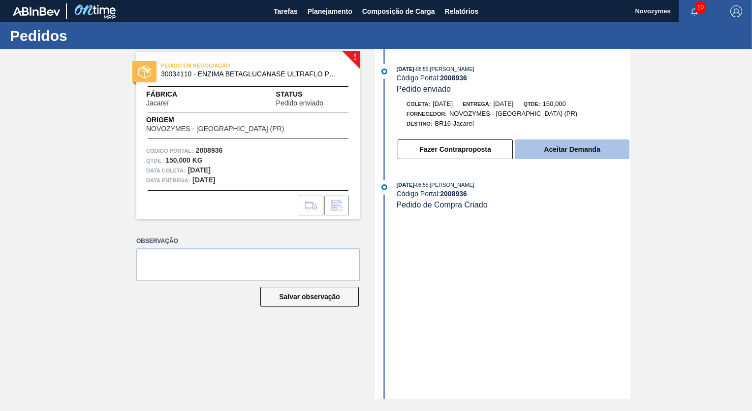
click at [570, 151] on button "Aceitar Demanda" at bounding box center [572, 149] width 115 height 20
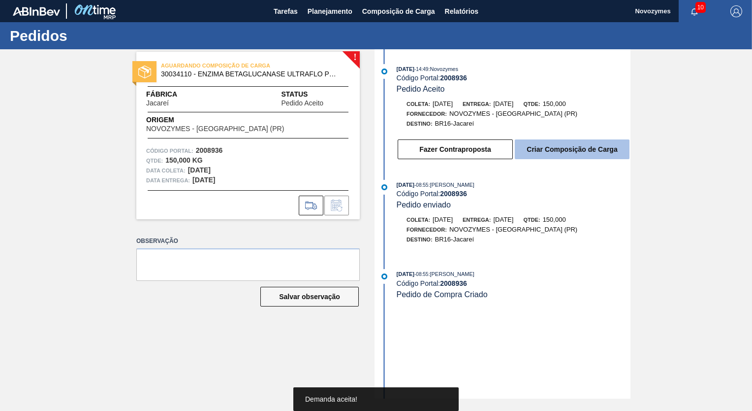
click at [577, 151] on button "Criar Composição de Carga" at bounding box center [572, 149] width 115 height 20
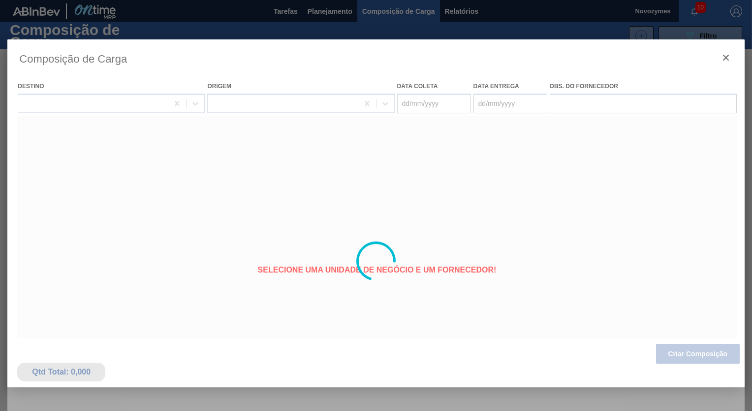
type coleta "[DATE]"
type entrega "[DATE]"
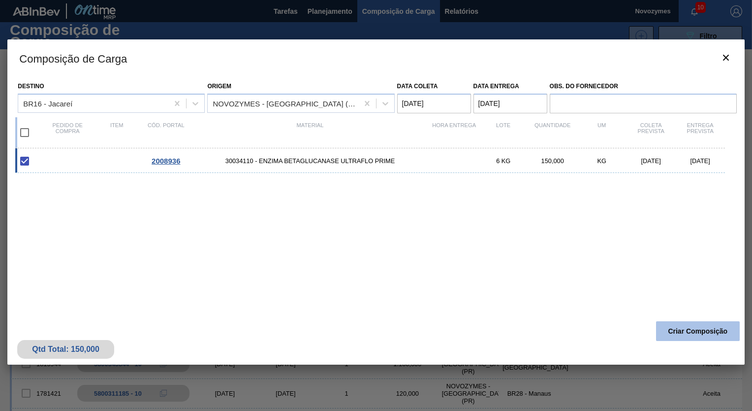
click at [707, 327] on button "Criar Composição" at bounding box center [698, 331] width 84 height 20
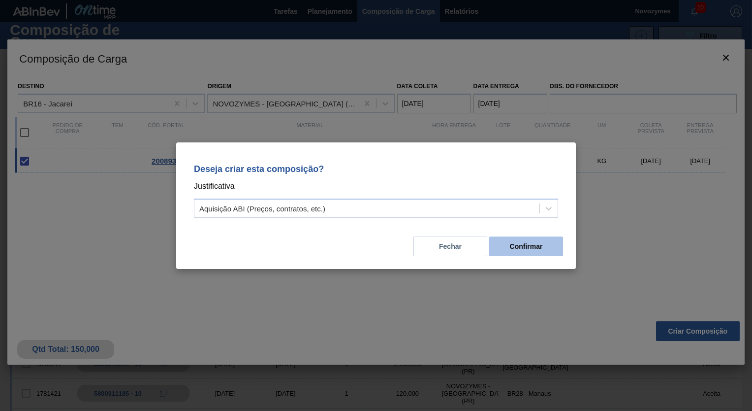
click at [530, 243] on button "Confirmar" at bounding box center [527, 246] width 74 height 20
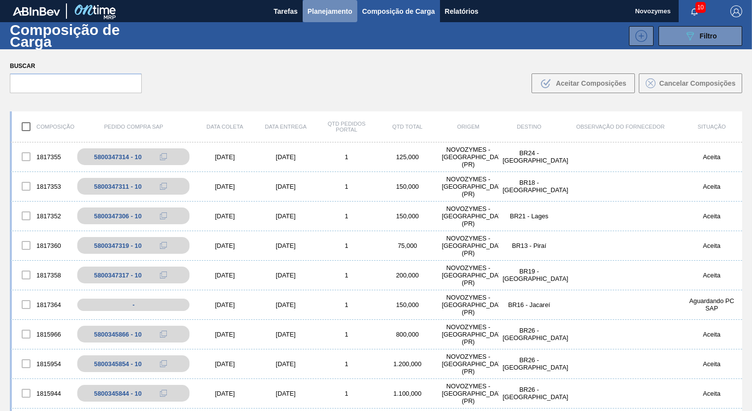
click at [327, 9] on span "Planejamento" at bounding box center [330, 11] width 45 height 12
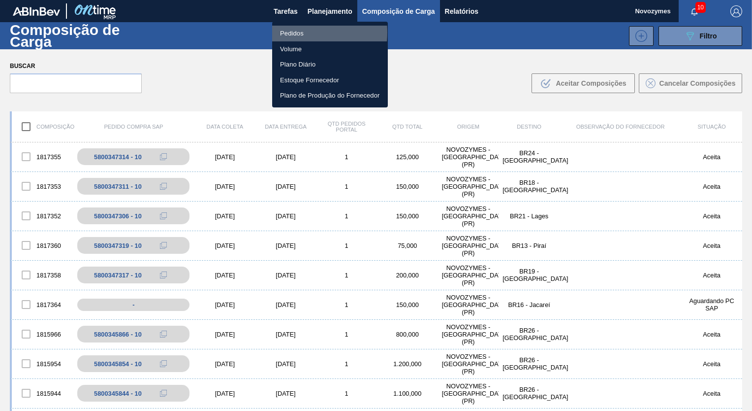
click at [294, 33] on li "Pedidos" at bounding box center [330, 34] width 116 height 16
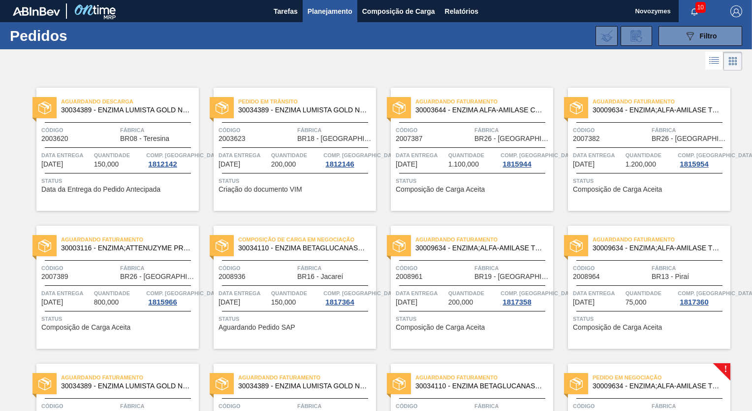
click at [268, 273] on div "Código 2008936" at bounding box center [257, 271] width 76 height 17
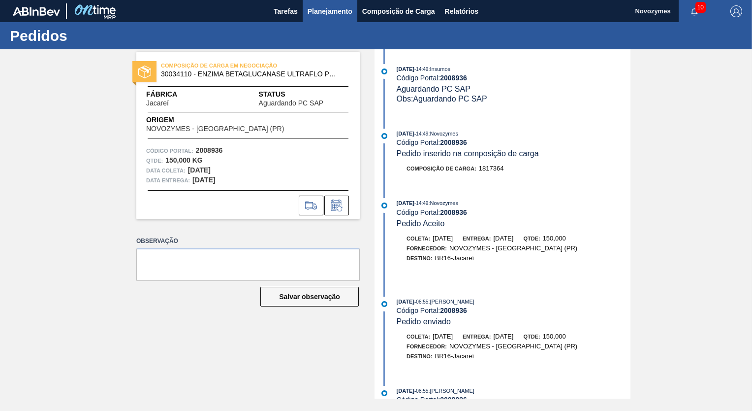
click at [319, 8] on span "Planejamento" at bounding box center [330, 11] width 45 height 12
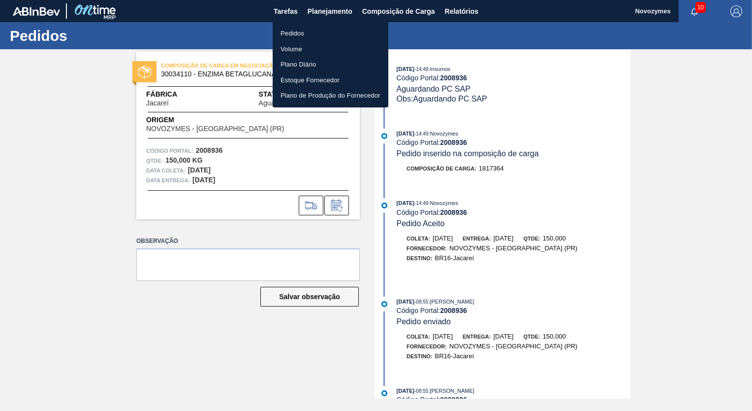
click at [293, 33] on li "Pedidos" at bounding box center [331, 34] width 116 height 16
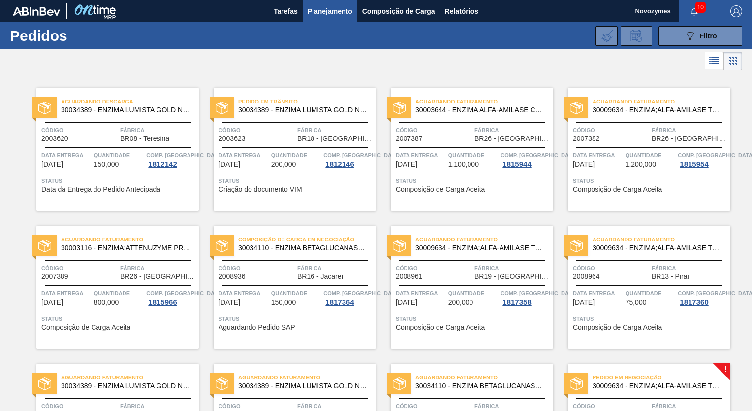
click at [276, 269] on span "Código" at bounding box center [257, 268] width 76 height 10
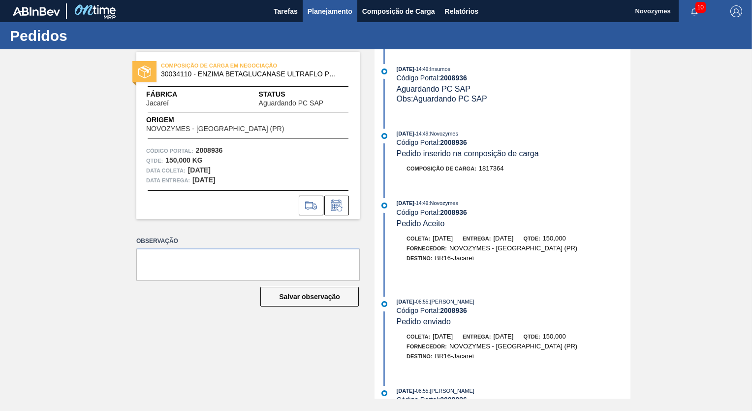
click at [319, 9] on span "Planejamento" at bounding box center [330, 11] width 45 height 12
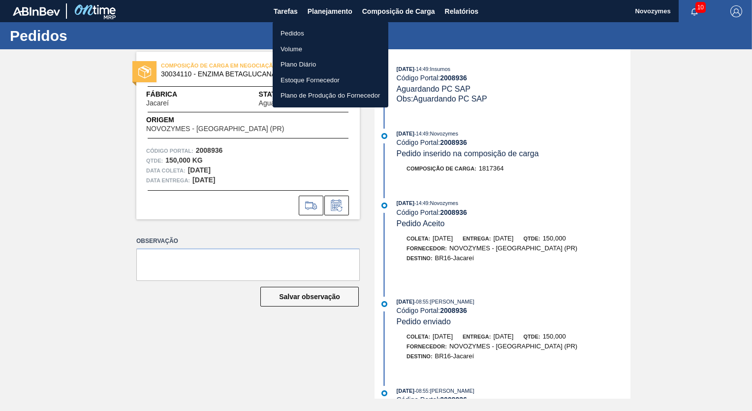
click at [294, 31] on li "Pedidos" at bounding box center [331, 34] width 116 height 16
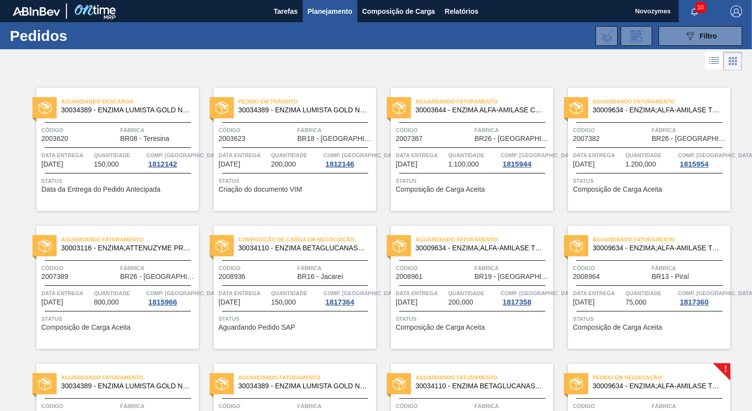
click at [271, 274] on div "Código 2008936" at bounding box center [257, 271] width 76 height 17
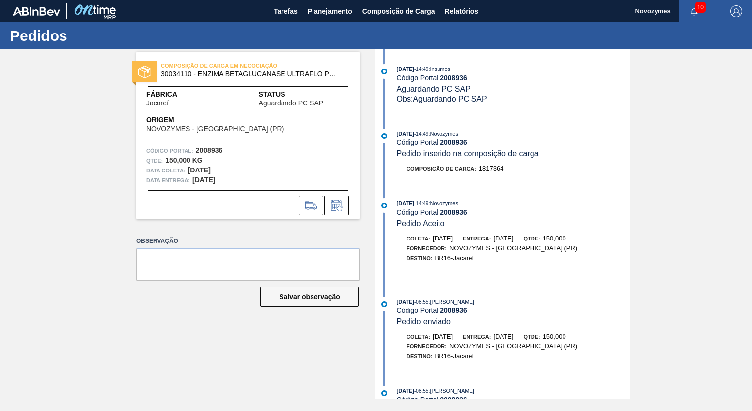
click at [208, 304] on div "Salvar observação" at bounding box center [248, 297] width 224 height 22
click at [285, 163] on div "Qtde : 150,000 KG" at bounding box center [248, 161] width 204 height 10
click at [320, 8] on span "Planejamento" at bounding box center [330, 11] width 45 height 12
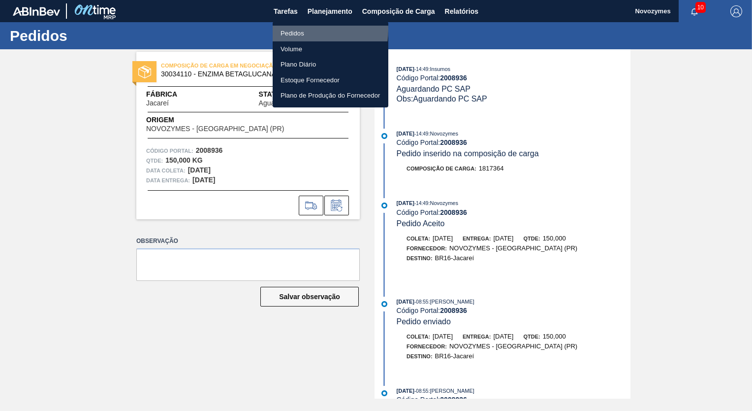
click at [294, 29] on li "Pedidos" at bounding box center [331, 34] width 116 height 16
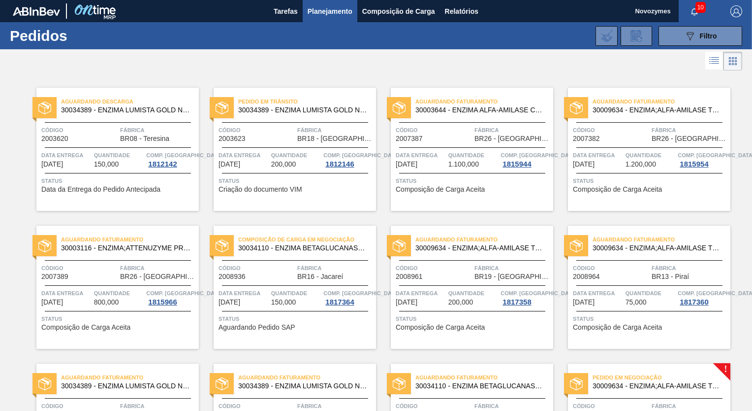
click at [183, 64] on div at bounding box center [376, 61] width 752 height 24
click at [264, 276] on div "Código 2008936" at bounding box center [257, 271] width 76 height 17
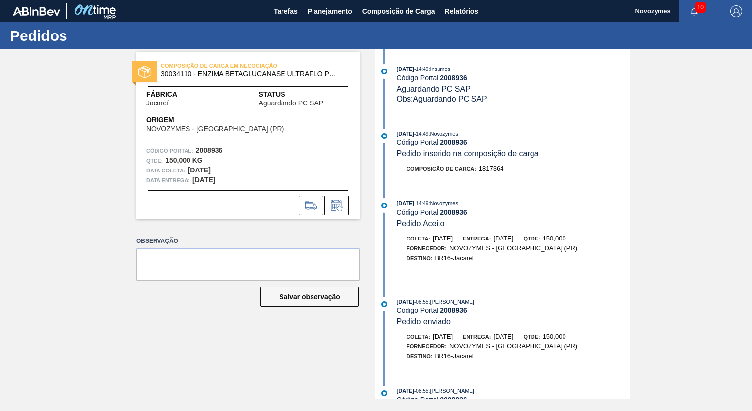
click at [540, 191] on div "14/08/2025 - 14:49 : Insumos Código Portal: 2008936 Aguardando PC SAP Obs: Agua…" at bounding box center [504, 223] width 254 height 349
click at [57, 221] on div "COMPOSIÇÃO DE CARGA EM NEGOCIAÇÃO 30034110 - ENZIMA BETAGLUCANASE ULTRAFLO PRIM…" at bounding box center [376, 223] width 752 height 349
click at [93, 360] on div "COMPOSIÇÃO DE CARGA EM NEGOCIAÇÃO 30034110 - ENZIMA BETAGLUCANASE ULTRAFLO PRIM…" at bounding box center [376, 223] width 752 height 349
click at [330, 12] on span "Planejamento" at bounding box center [330, 11] width 45 height 12
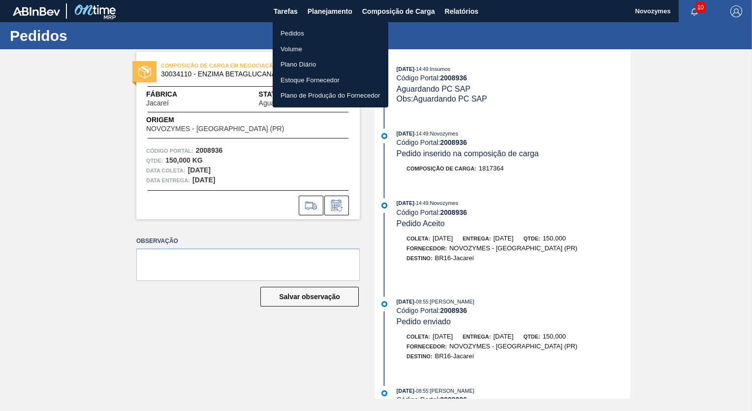
click at [299, 34] on li "Pedidos" at bounding box center [331, 34] width 116 height 16
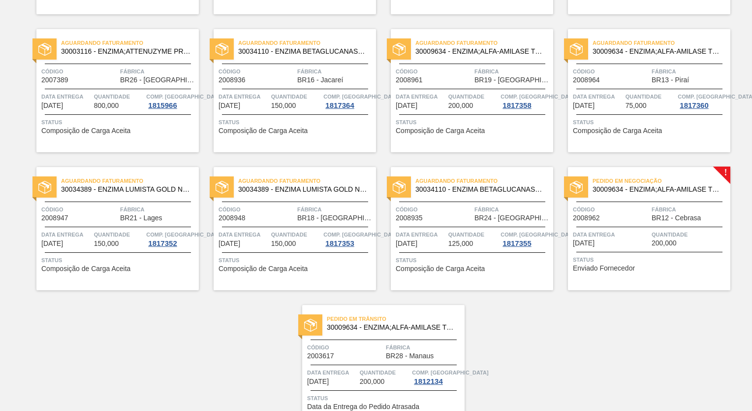
scroll to position [197, 0]
click at [622, 212] on span "Código" at bounding box center [611, 209] width 76 height 10
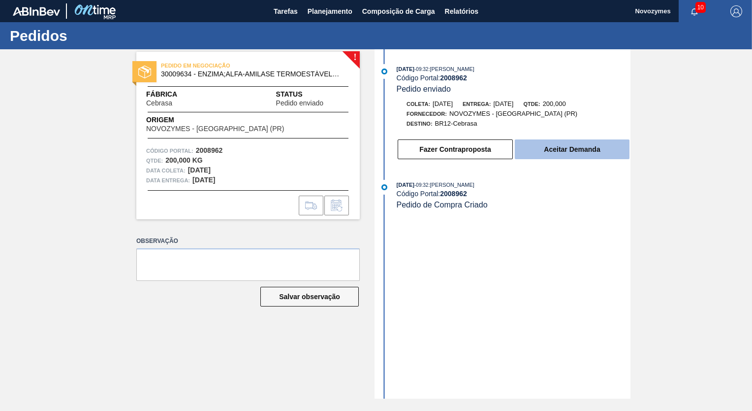
click at [579, 147] on button "Aceitar Demanda" at bounding box center [572, 149] width 115 height 20
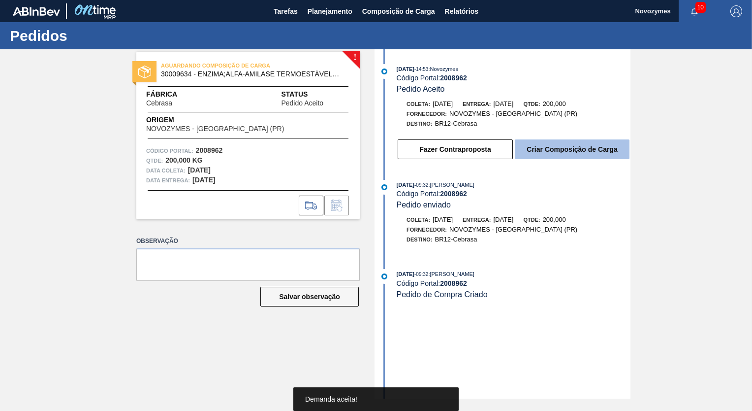
click at [578, 150] on button "Criar Composição de Carga" at bounding box center [572, 149] width 115 height 20
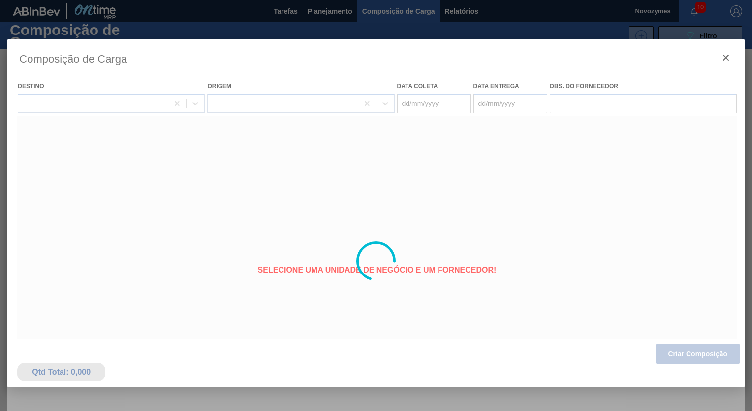
type coleta "[DATE]"
type entrega "[DATE]"
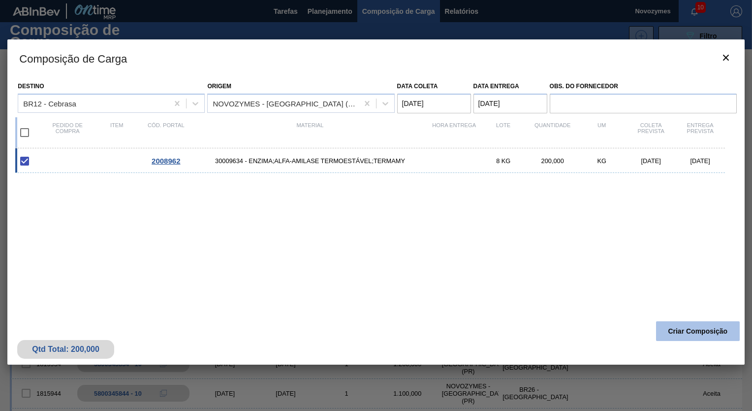
click at [697, 327] on button "Criar Composição" at bounding box center [698, 331] width 84 height 20
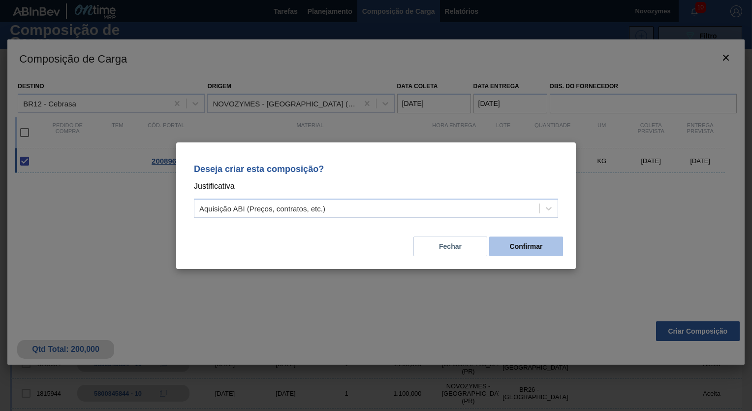
click at [518, 237] on button "Confirmar" at bounding box center [527, 246] width 74 height 20
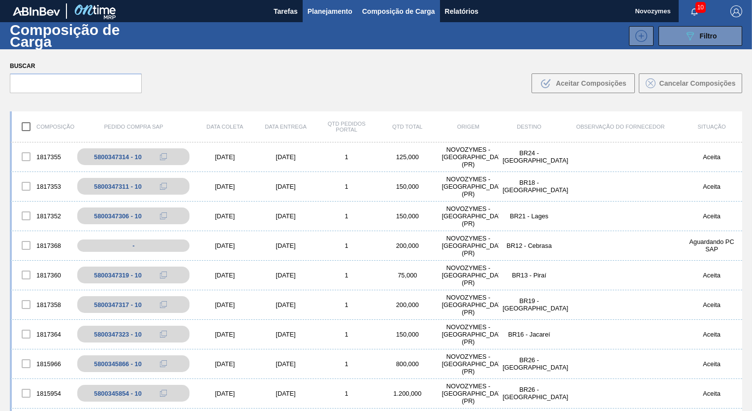
click at [329, 12] on span "Planejamento" at bounding box center [330, 11] width 45 height 12
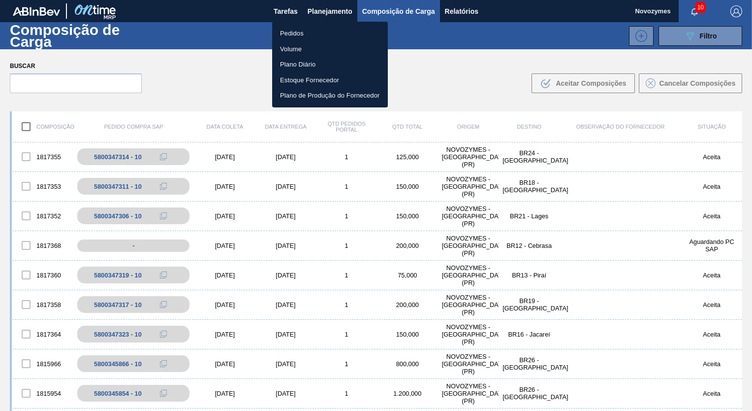
click at [297, 28] on li "Pedidos" at bounding box center [330, 34] width 116 height 16
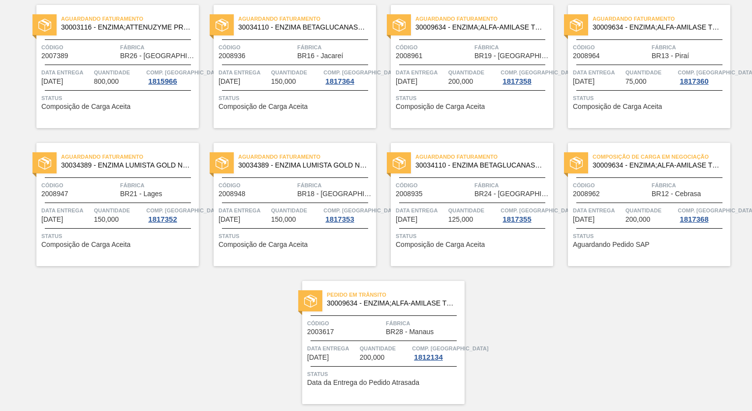
scroll to position [250, 0]
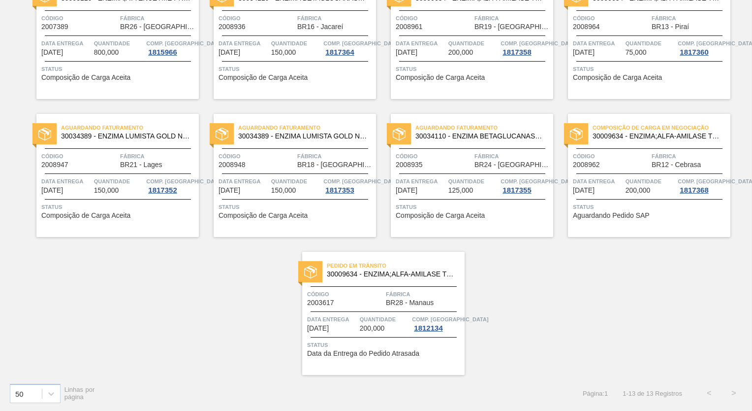
click at [621, 162] on div "Código 2008962" at bounding box center [611, 159] width 76 height 17
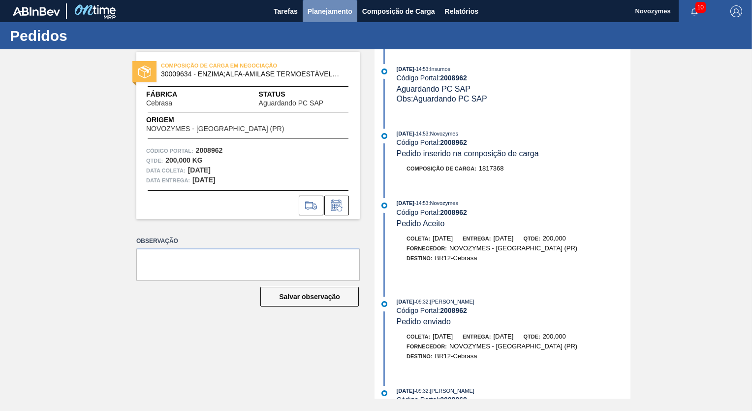
click at [320, 12] on span "Planejamento" at bounding box center [330, 11] width 45 height 12
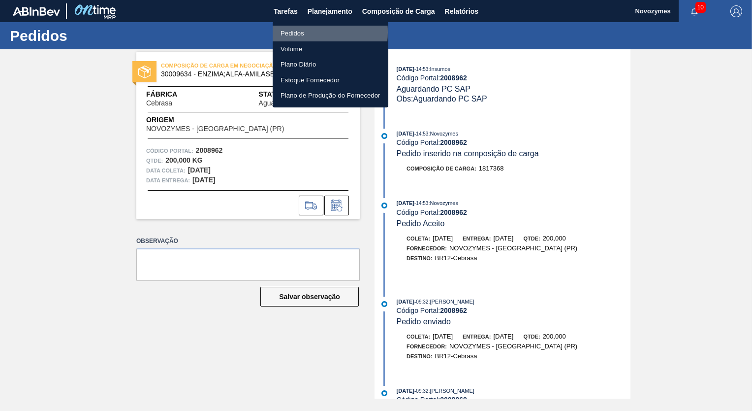
click at [296, 32] on li "Pedidos" at bounding box center [331, 34] width 116 height 16
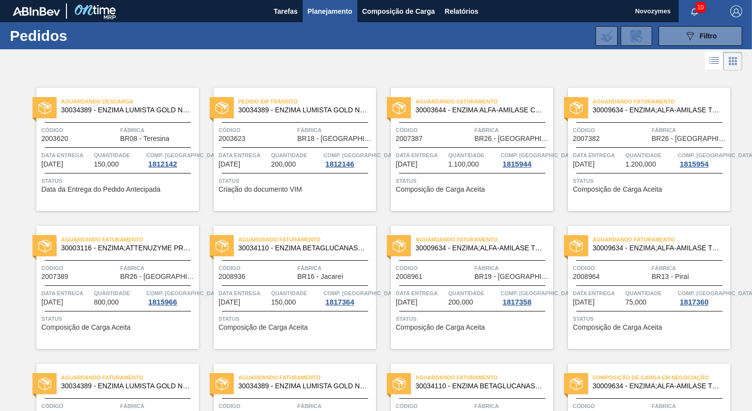
click at [260, 278] on div "Código 2008936" at bounding box center [257, 271] width 76 height 17
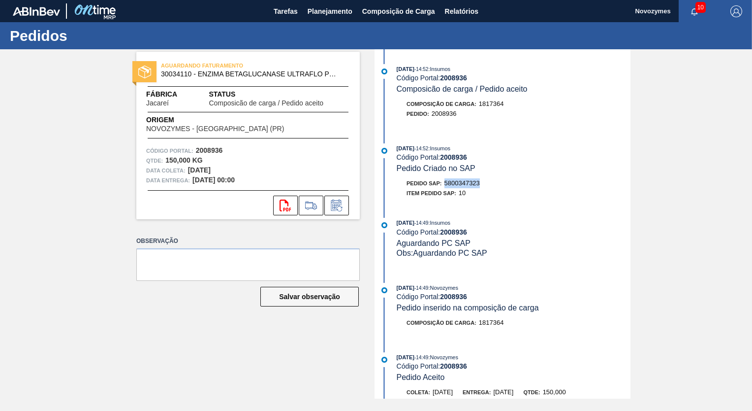
drag, startPoint x: 446, startPoint y: 184, endPoint x: 487, endPoint y: 181, distance: 41.5
click at [487, 181] on div "Pedido SAP: 5800347323" at bounding box center [514, 183] width 234 height 10
copy span "5800347323"
click at [317, 13] on span "Planejamento" at bounding box center [330, 11] width 45 height 12
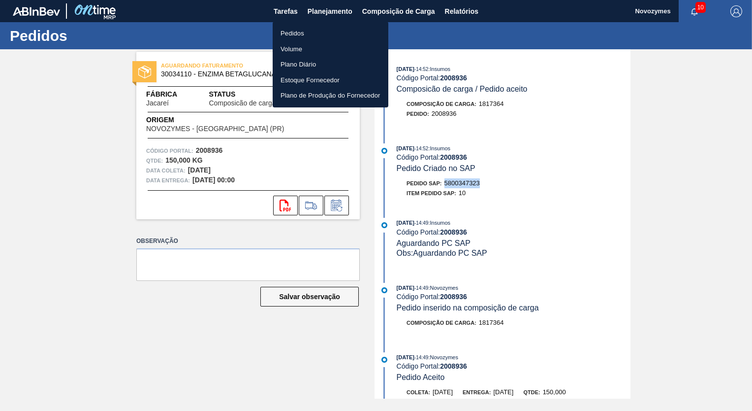
click at [301, 33] on li "Pedidos" at bounding box center [331, 34] width 116 height 16
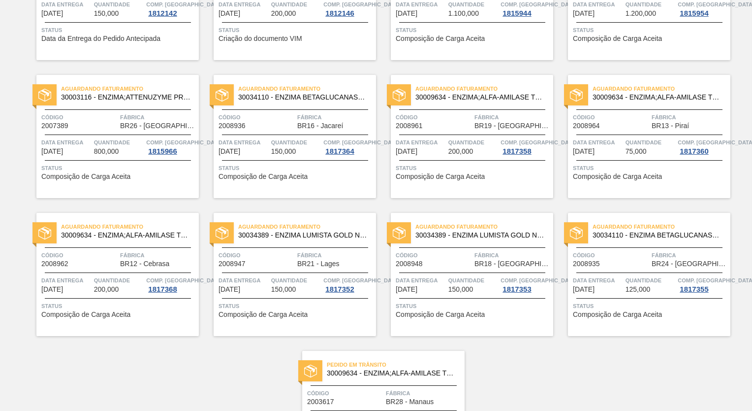
scroll to position [250, 0]
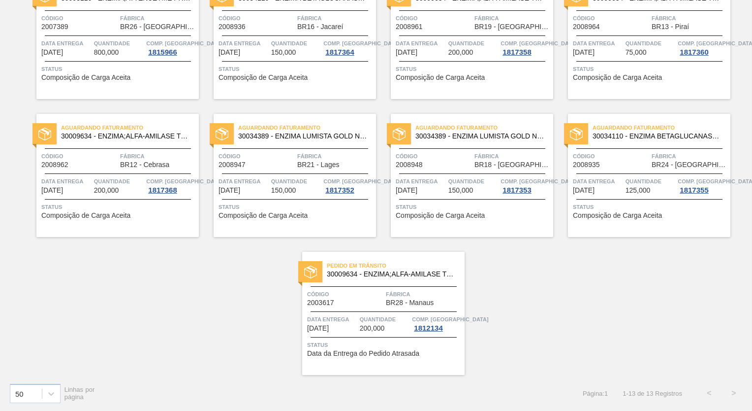
click at [84, 163] on div "Código 2008962" at bounding box center [79, 159] width 76 height 17
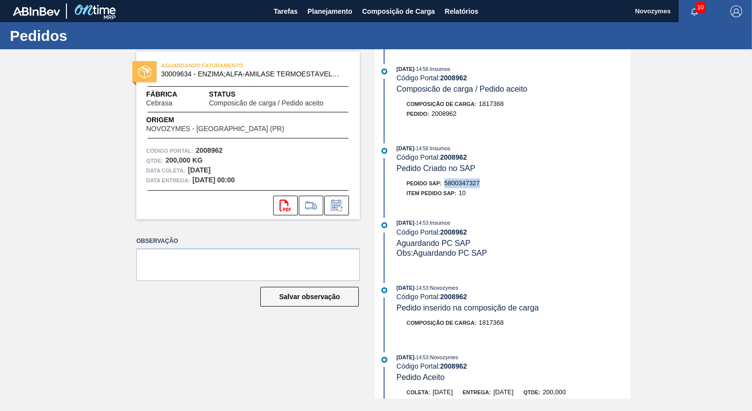
drag, startPoint x: 446, startPoint y: 184, endPoint x: 485, endPoint y: 184, distance: 38.9
click at [485, 184] on div "Pedido SAP: 5800347327" at bounding box center [514, 183] width 234 height 10
copy span "5800347327"
click at [737, 11] on img "button" at bounding box center [737, 11] width 12 height 12
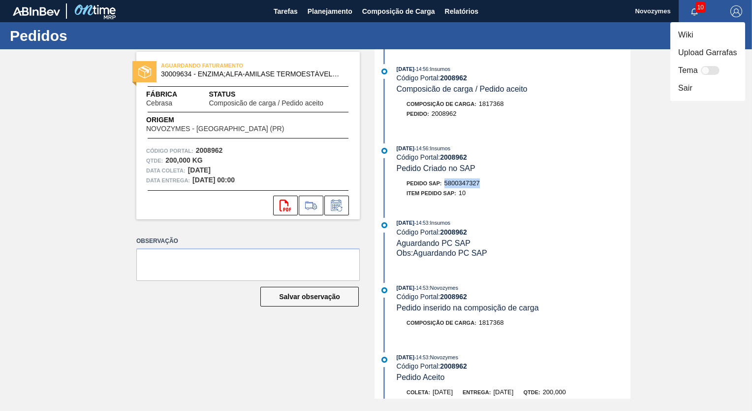
click at [686, 89] on li "Sair" at bounding box center [708, 88] width 75 height 18
